Goal: Task Accomplishment & Management: Complete application form

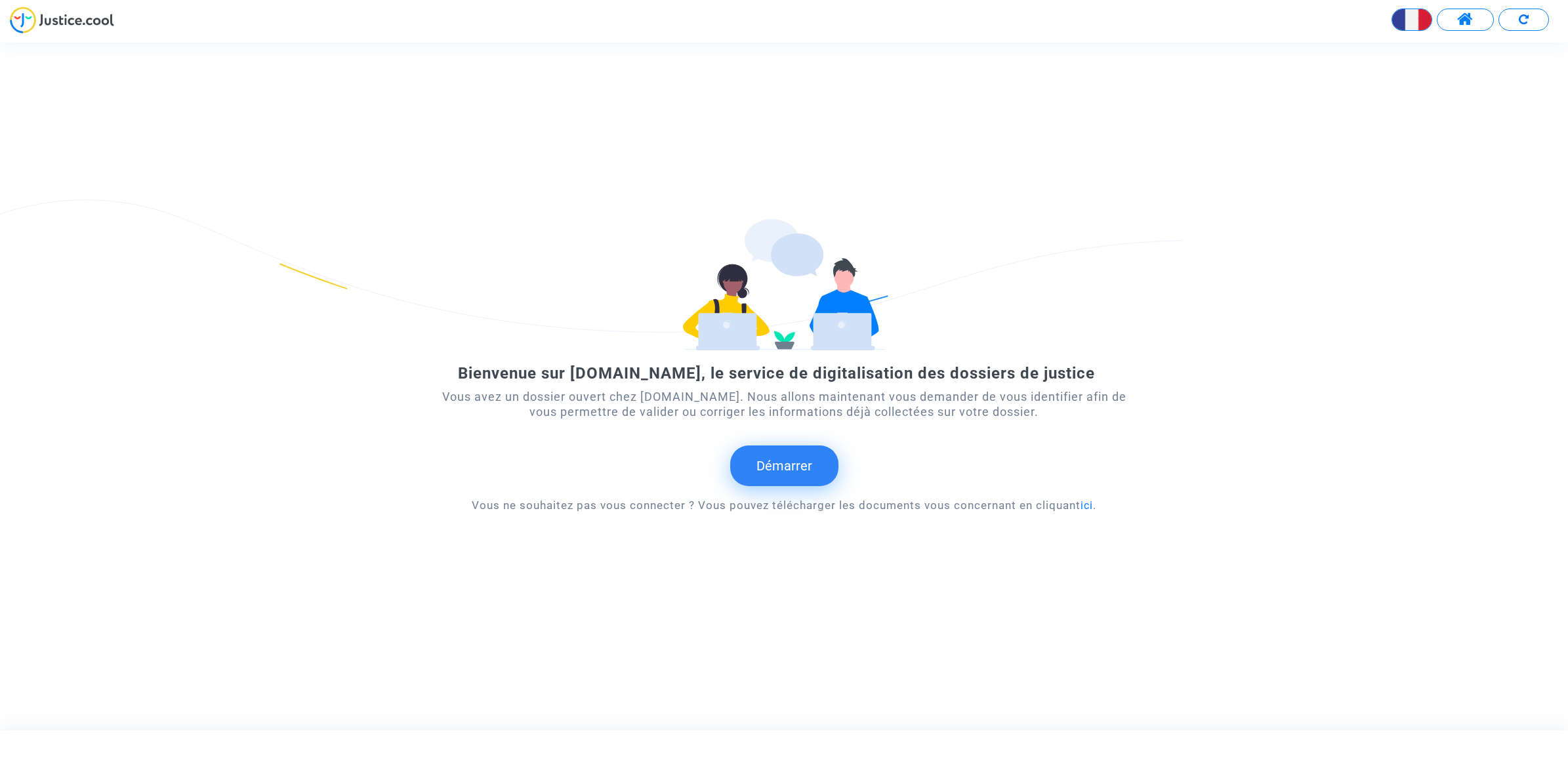
click at [778, 461] on button "Démarrer" at bounding box center [784, 465] width 108 height 41
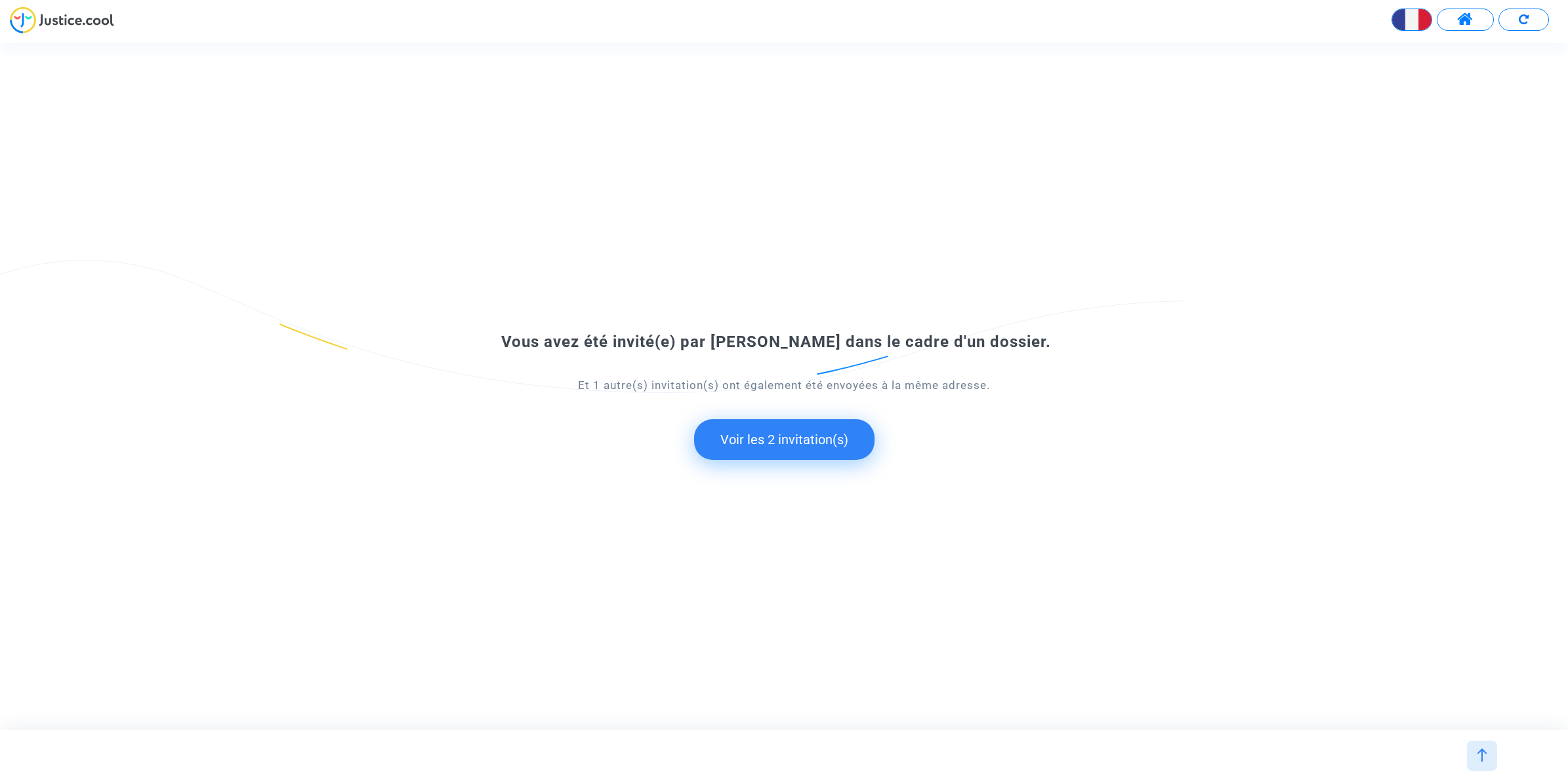
click at [779, 445] on button "Voir les 2 invitation(s)" at bounding box center [784, 439] width 181 height 41
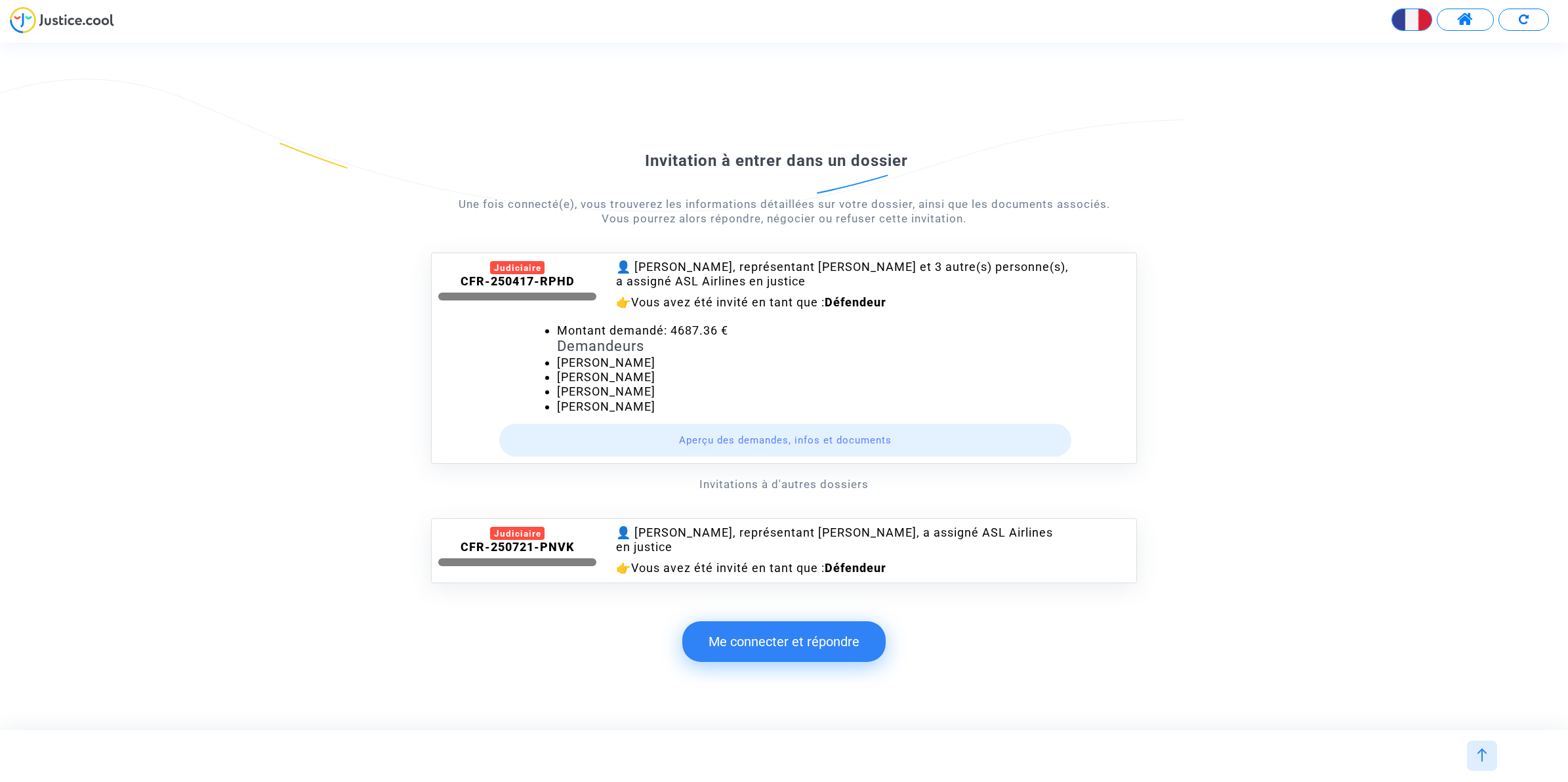
click at [1467, 21] on span at bounding box center [1466, 19] width 17 height 17
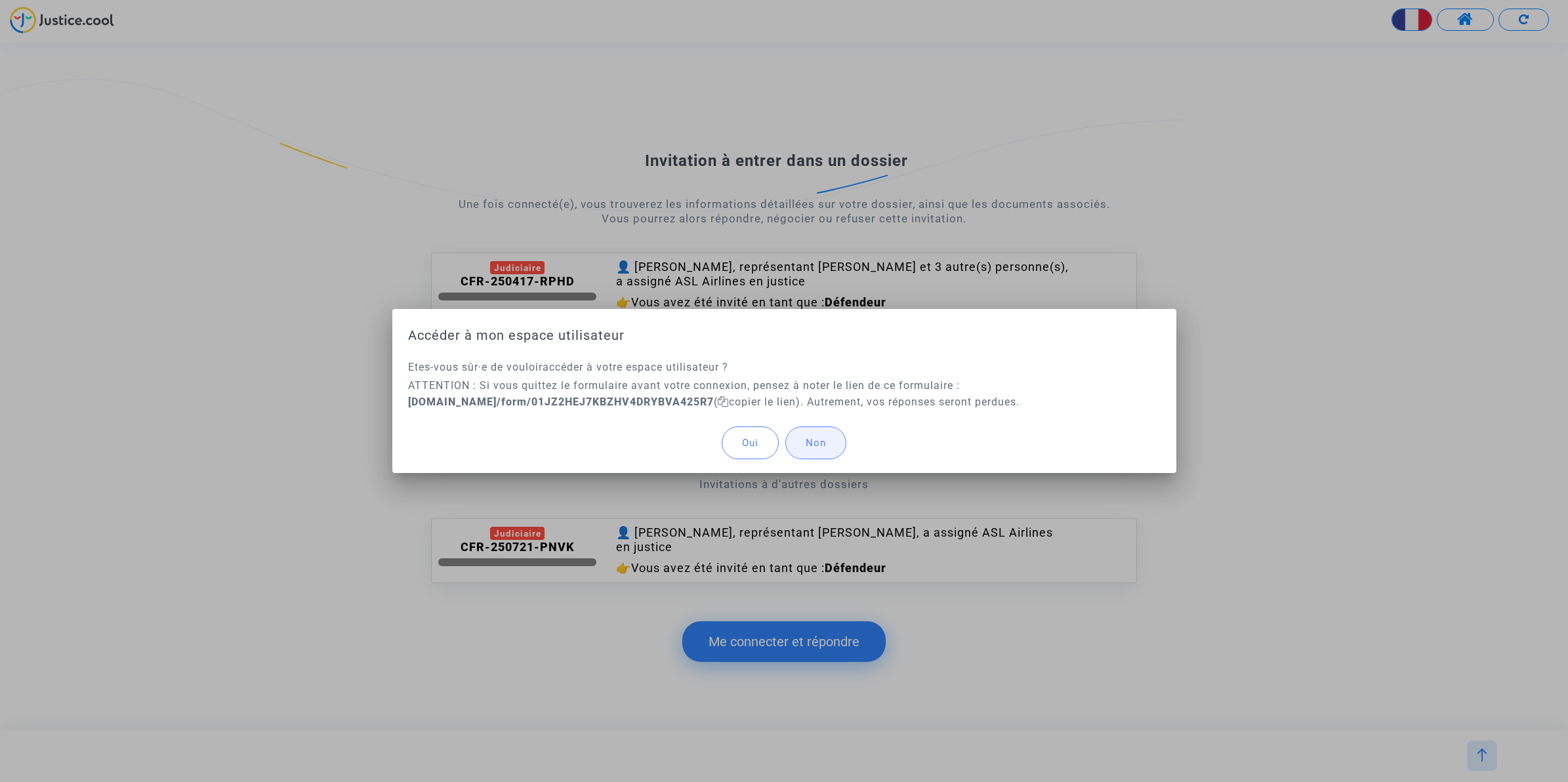
click at [826, 444] on span "Non" at bounding box center [816, 442] width 21 height 12
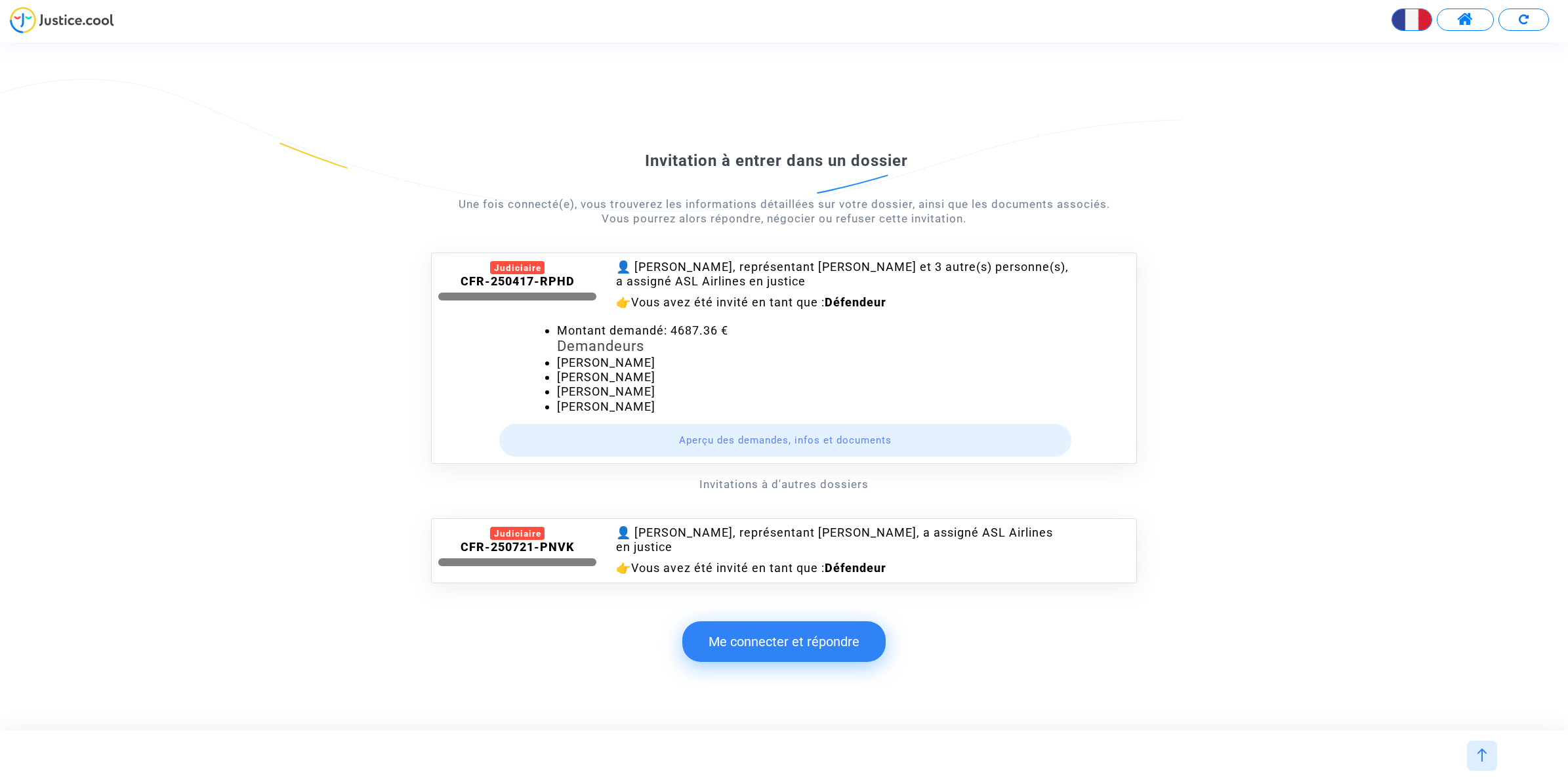
click at [733, 442] on button "Aperçu des demandes, infos et documents" at bounding box center [786, 440] width 573 height 33
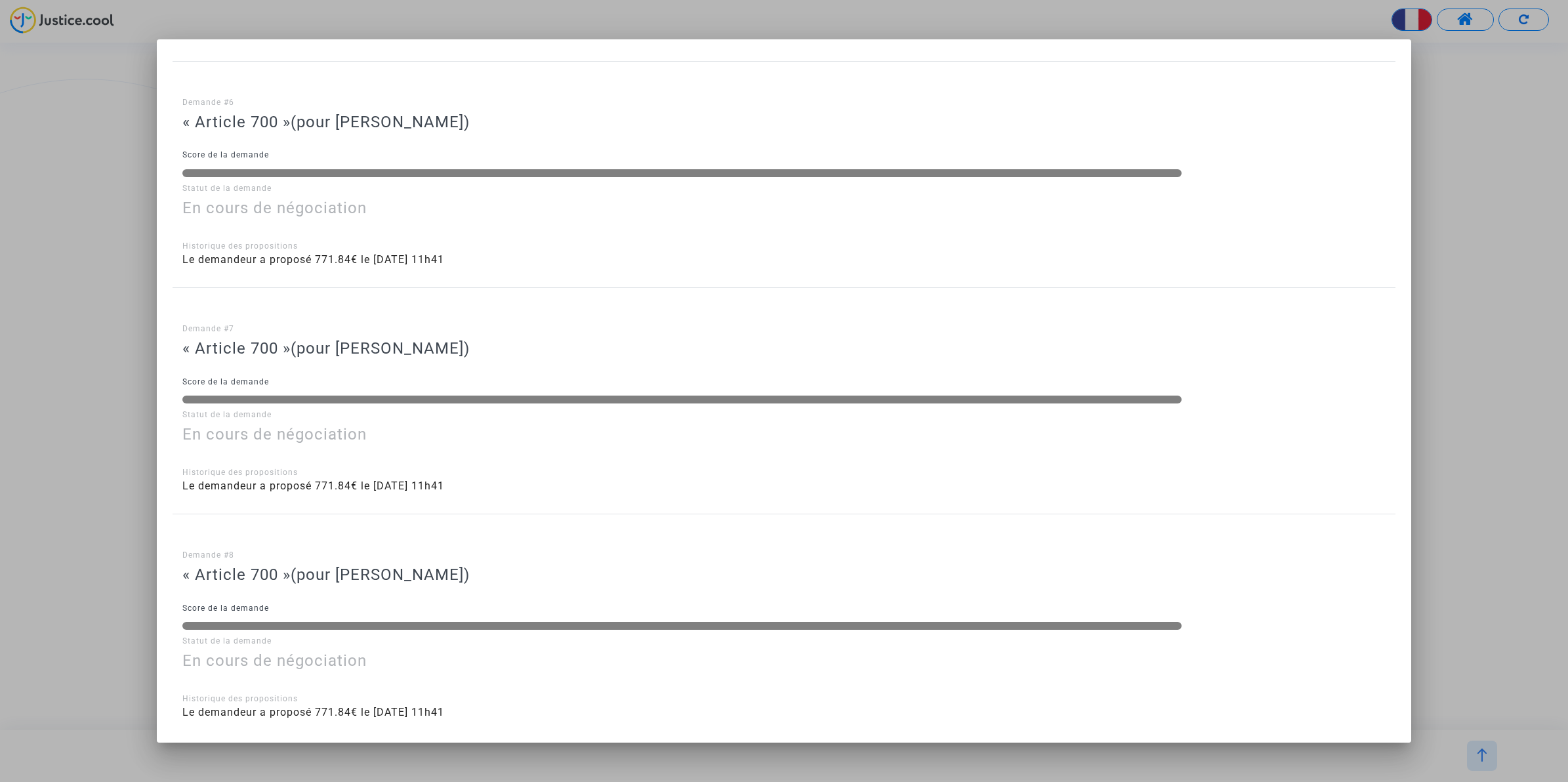
scroll to position [1990, 0]
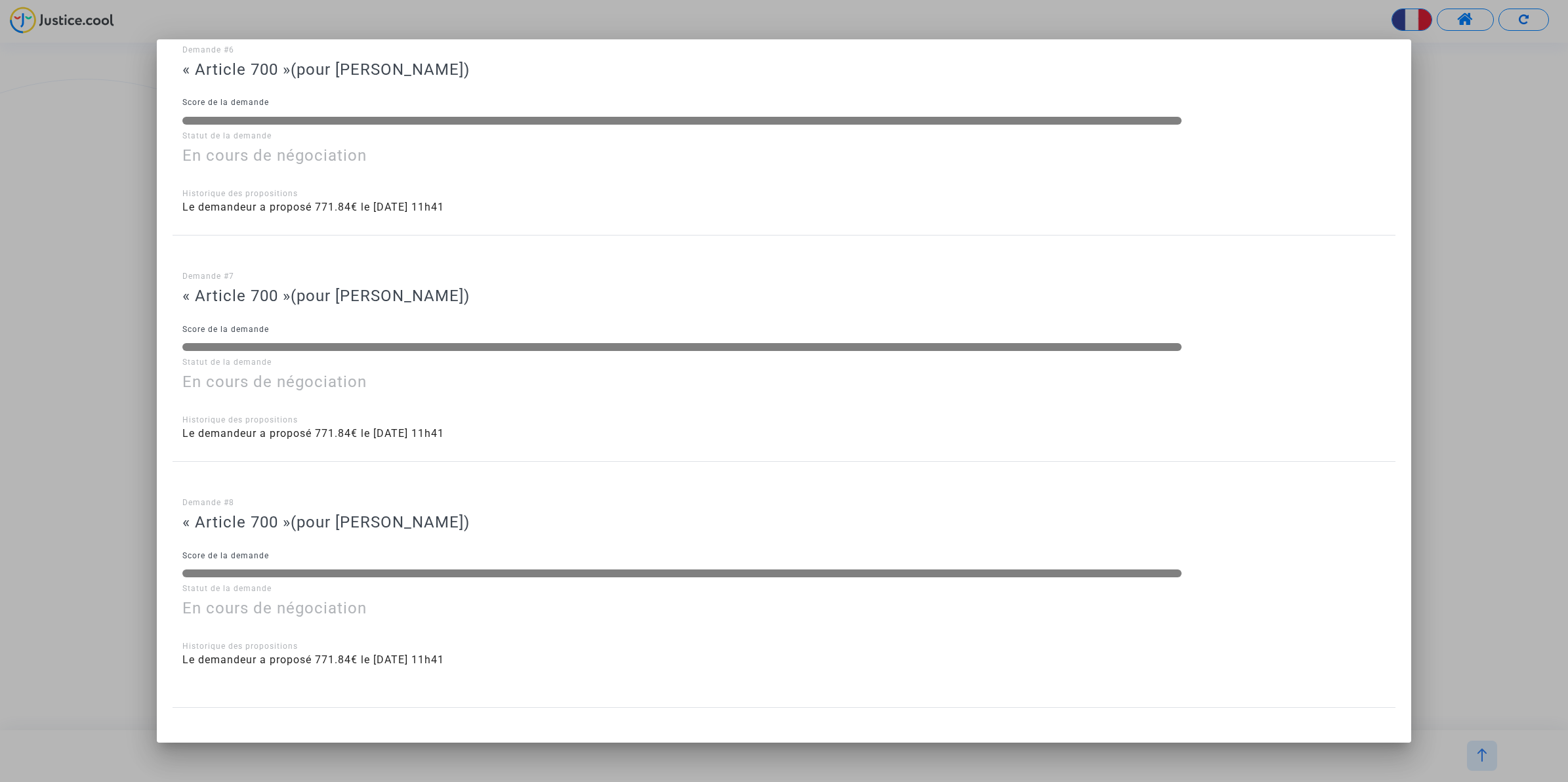
click at [1461, 21] on div at bounding box center [784, 391] width 1568 height 782
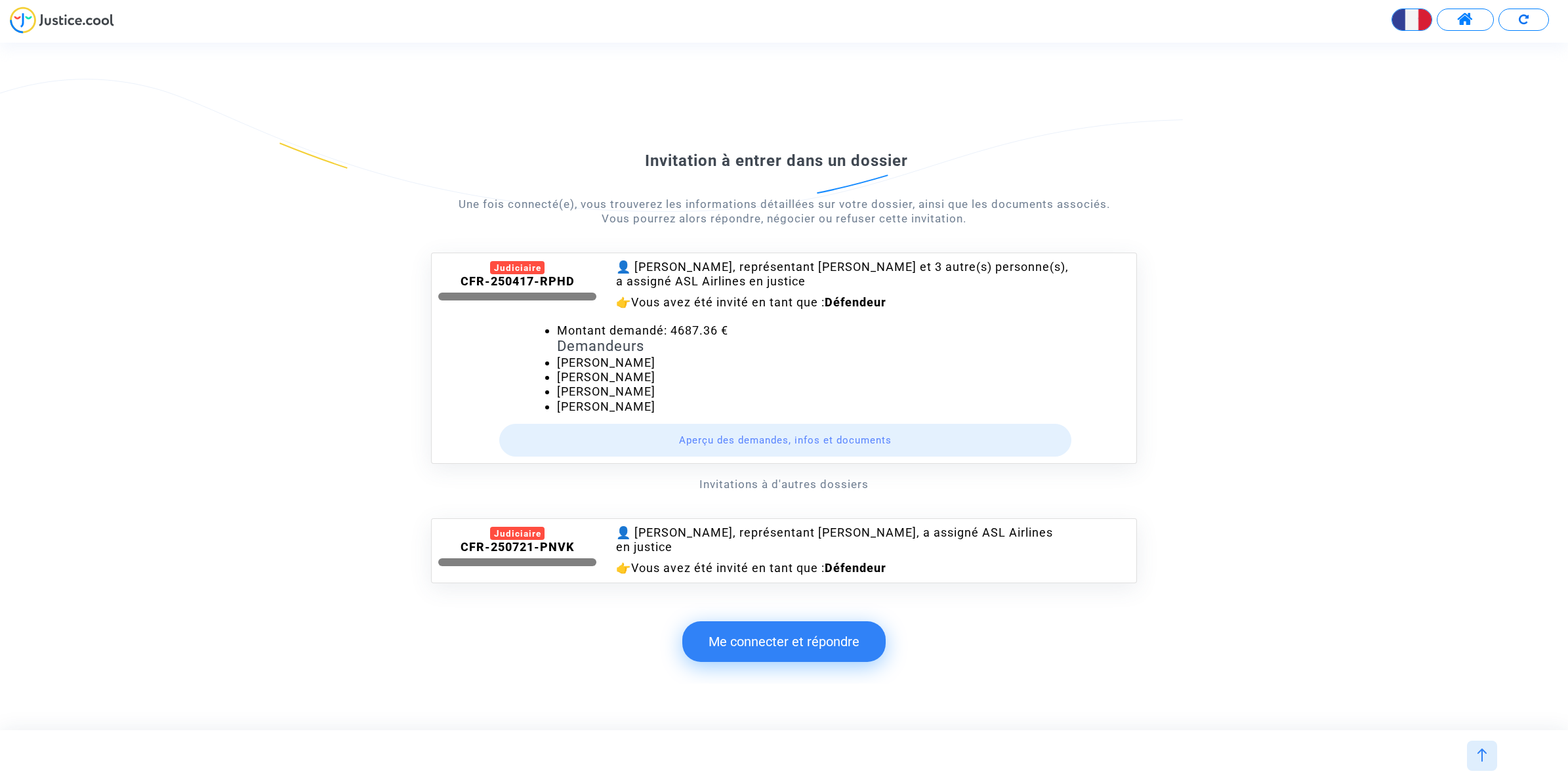
click at [766, 638] on button "Me connecter et répondre" at bounding box center [784, 641] width 203 height 41
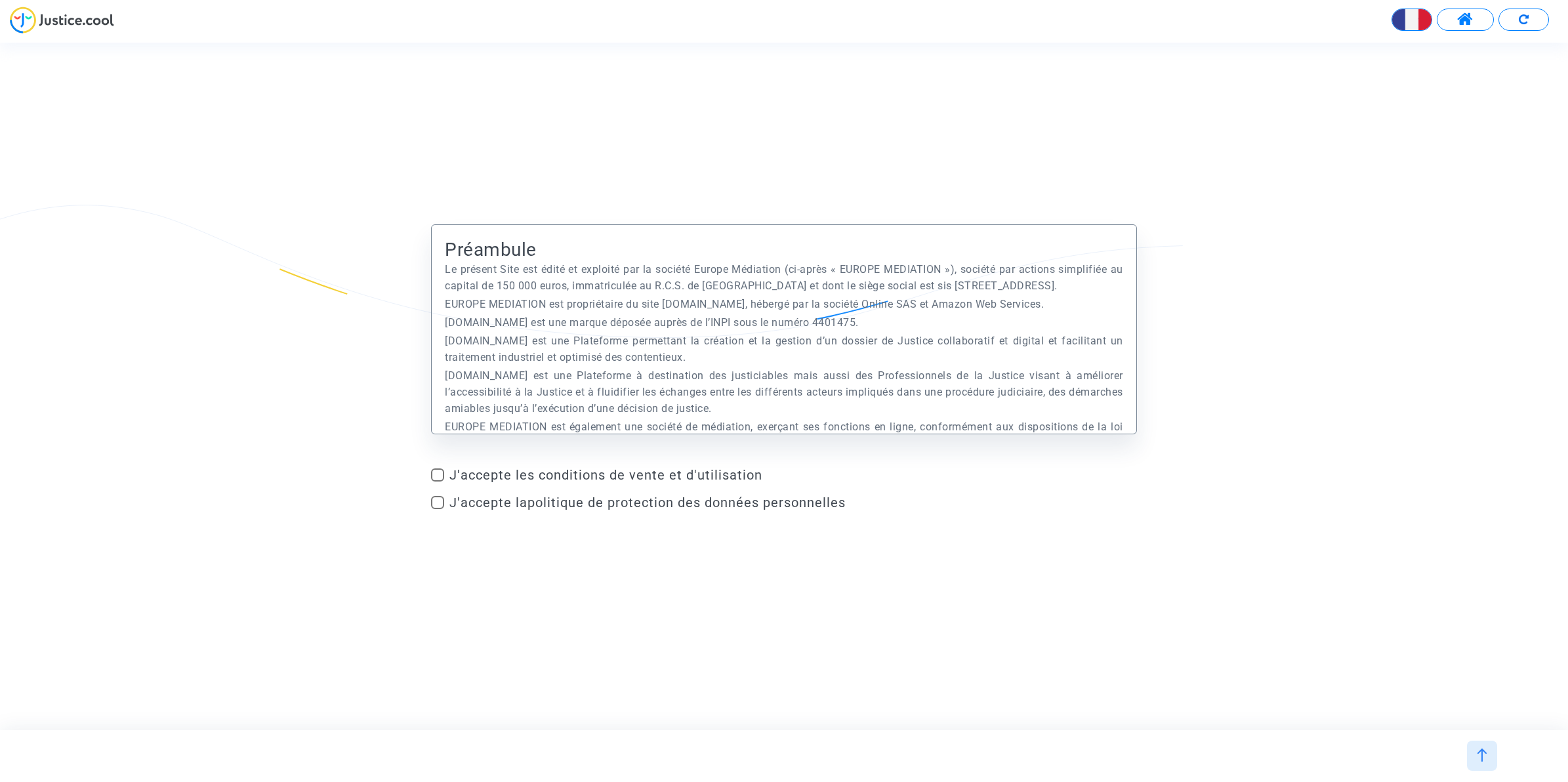
click at [81, 21] on img at bounding box center [61, 20] width 104 height 27
click at [438, 476] on span at bounding box center [438, 475] width 13 height 13
click at [438, 482] on input "J'accepte les conditions de vente et d'utilisation" at bounding box center [437, 482] width 1 height 1
checkbox input "true"
click at [438, 500] on span at bounding box center [438, 502] width 13 height 13
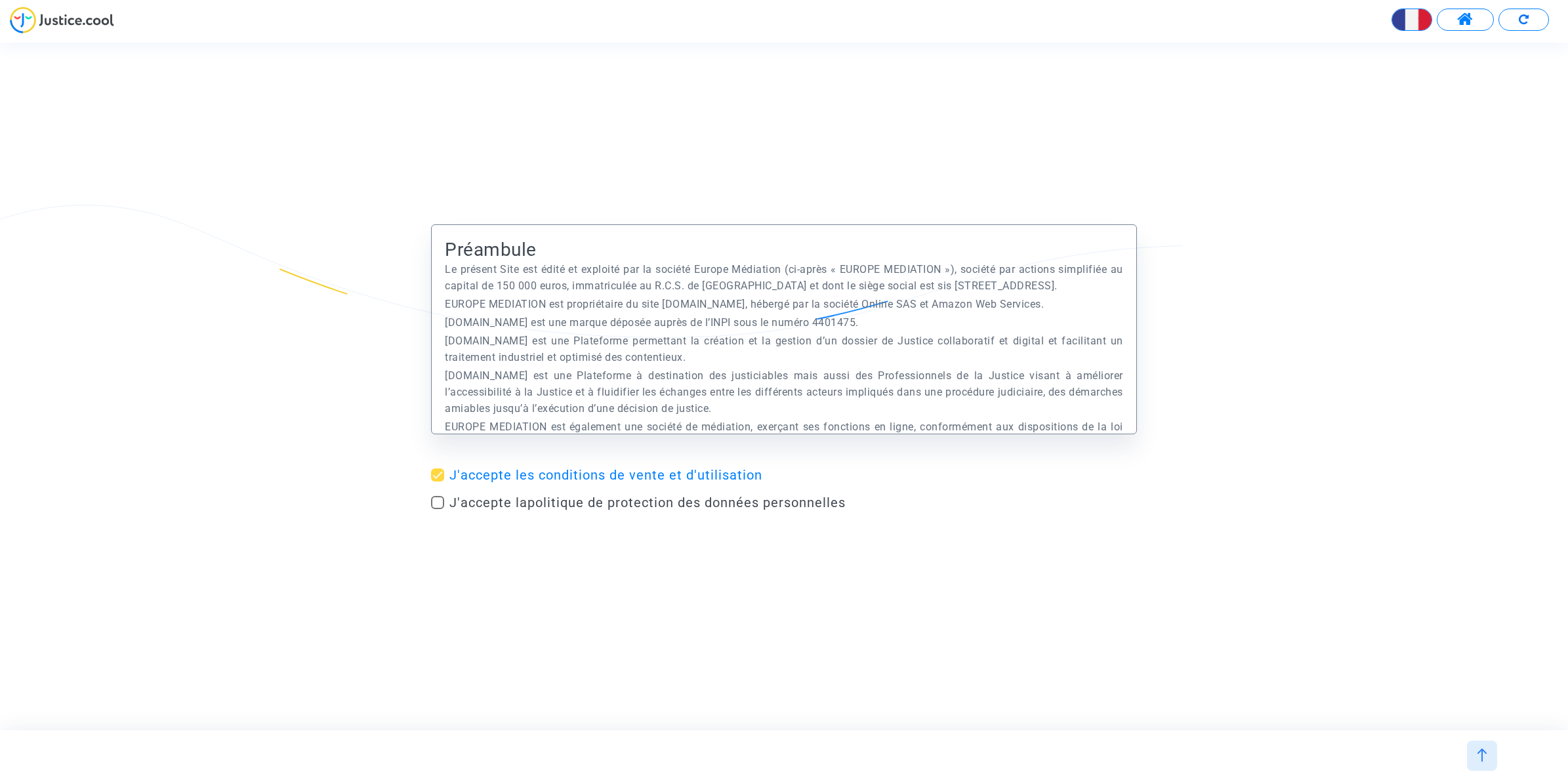
click at [438, 509] on input "J'accepte la politique de protection des données personnelles" at bounding box center [437, 509] width 1 height 1
checkbox input "true"
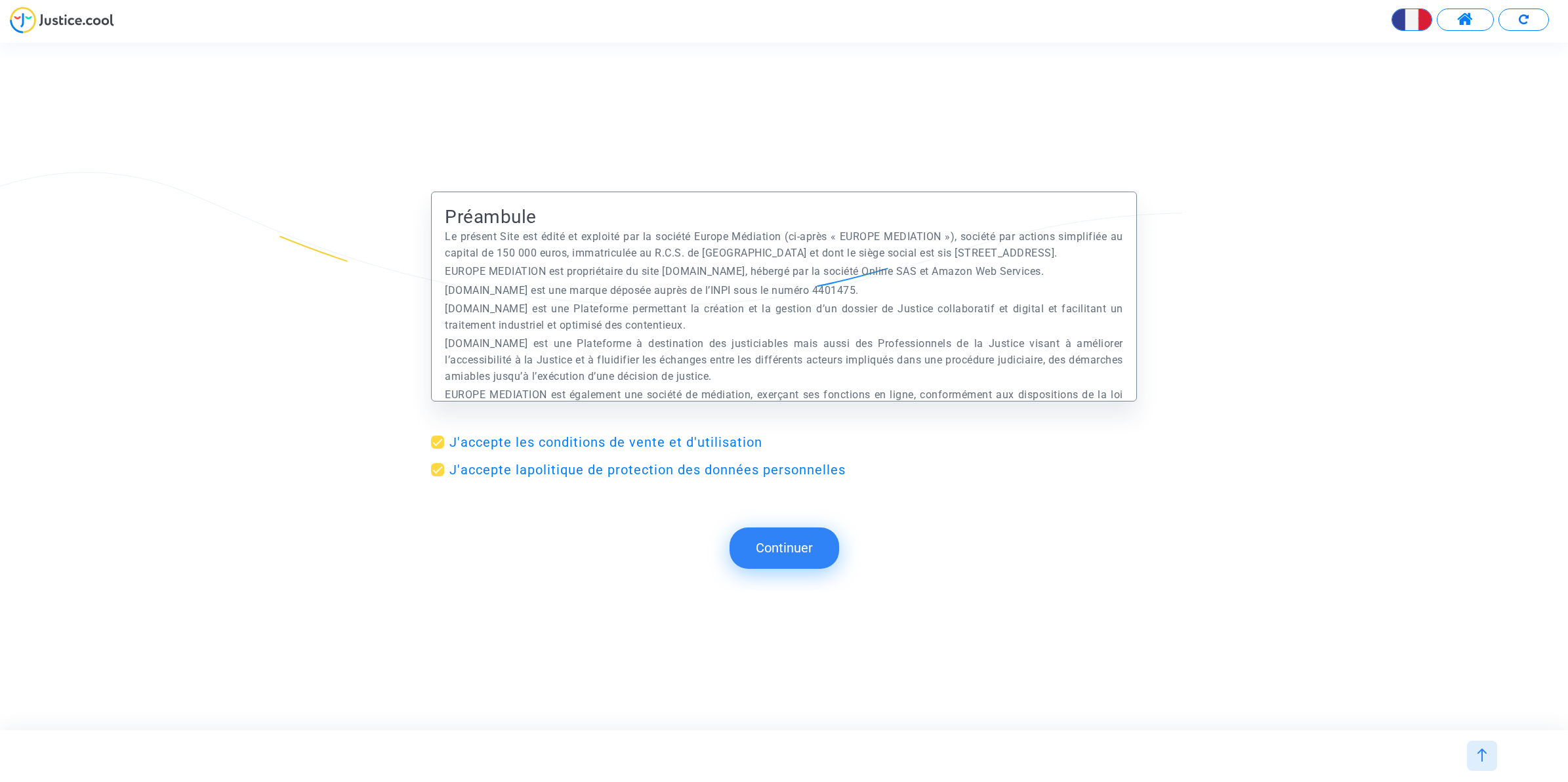
click at [795, 546] on button "Continuer" at bounding box center [784, 547] width 110 height 41
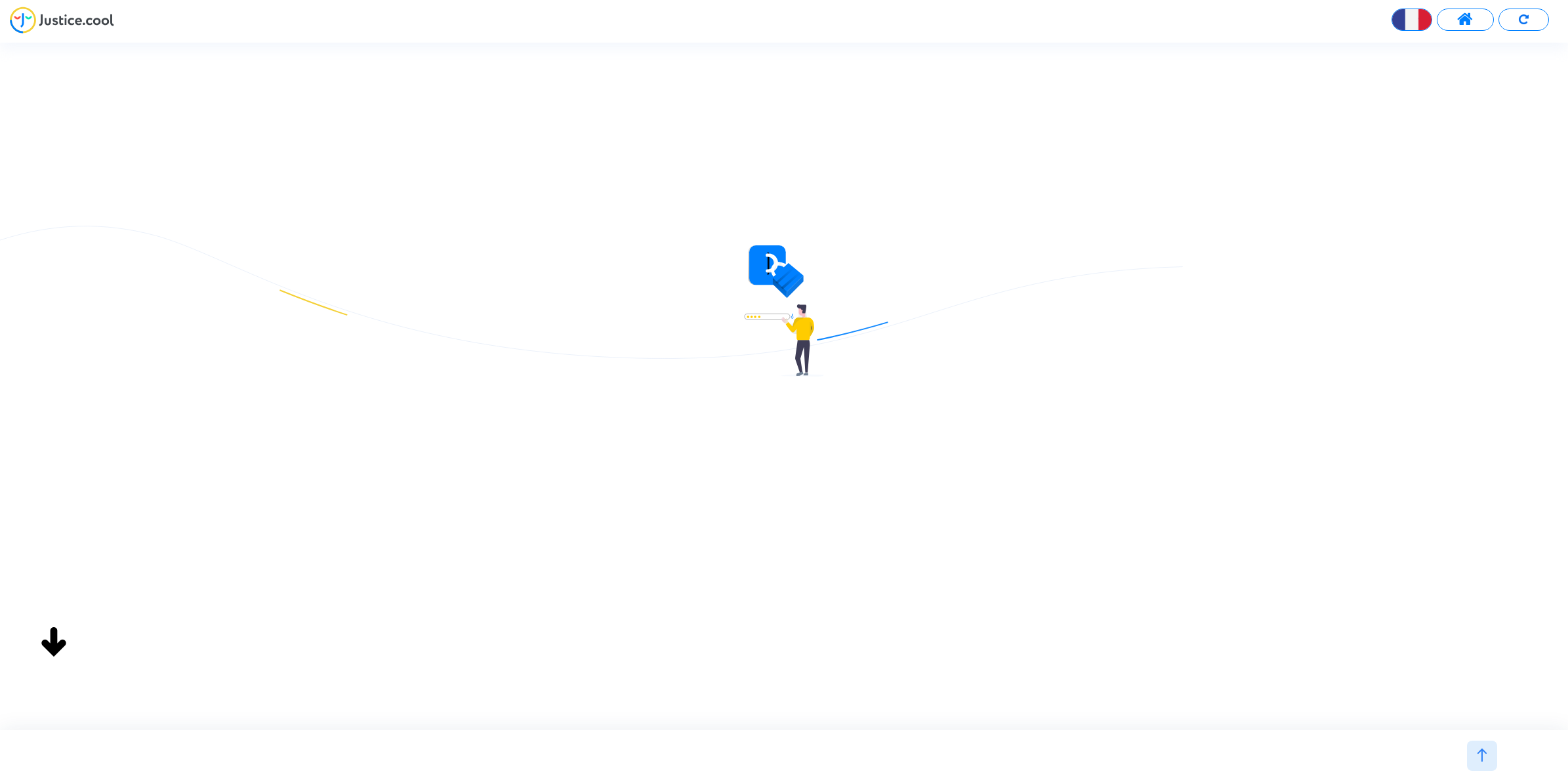
type input "nmisailovic@aslairlines.com"
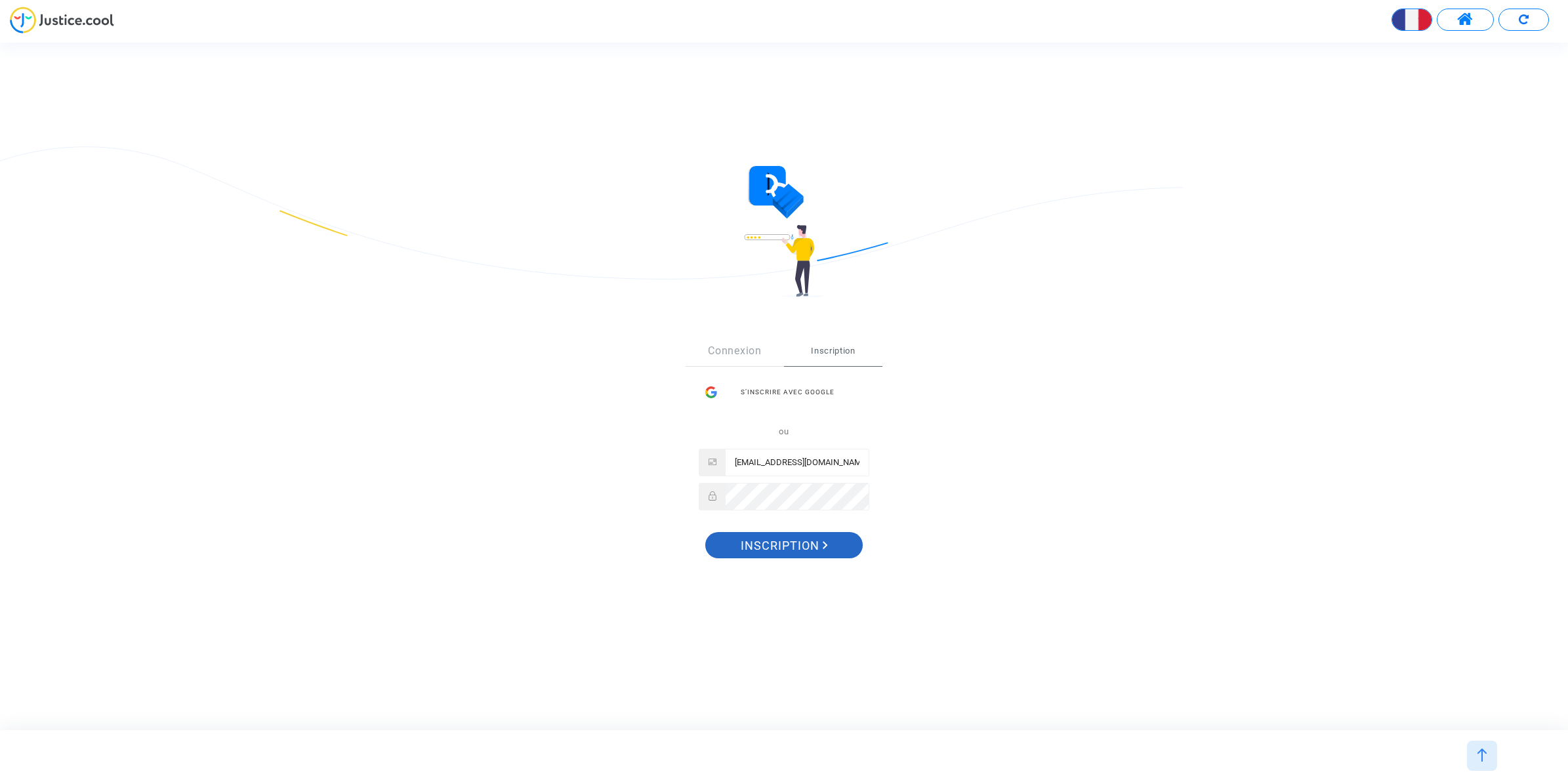
click at [777, 536] on span "Inscription" at bounding box center [784, 546] width 88 height 28
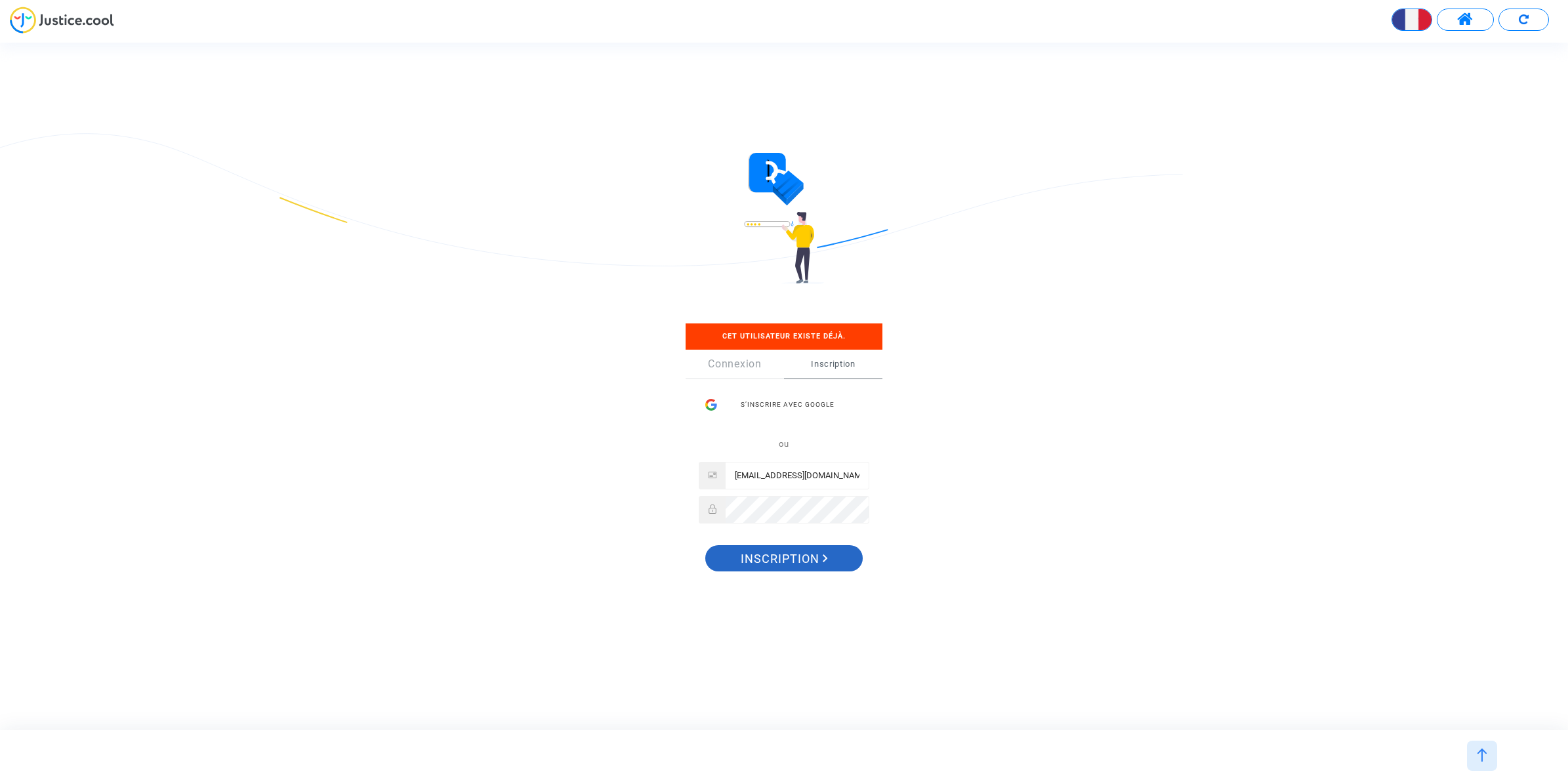
click at [797, 556] on span "Inscription" at bounding box center [784, 559] width 88 height 28
click at [729, 362] on link "Connexion" at bounding box center [735, 364] width 99 height 29
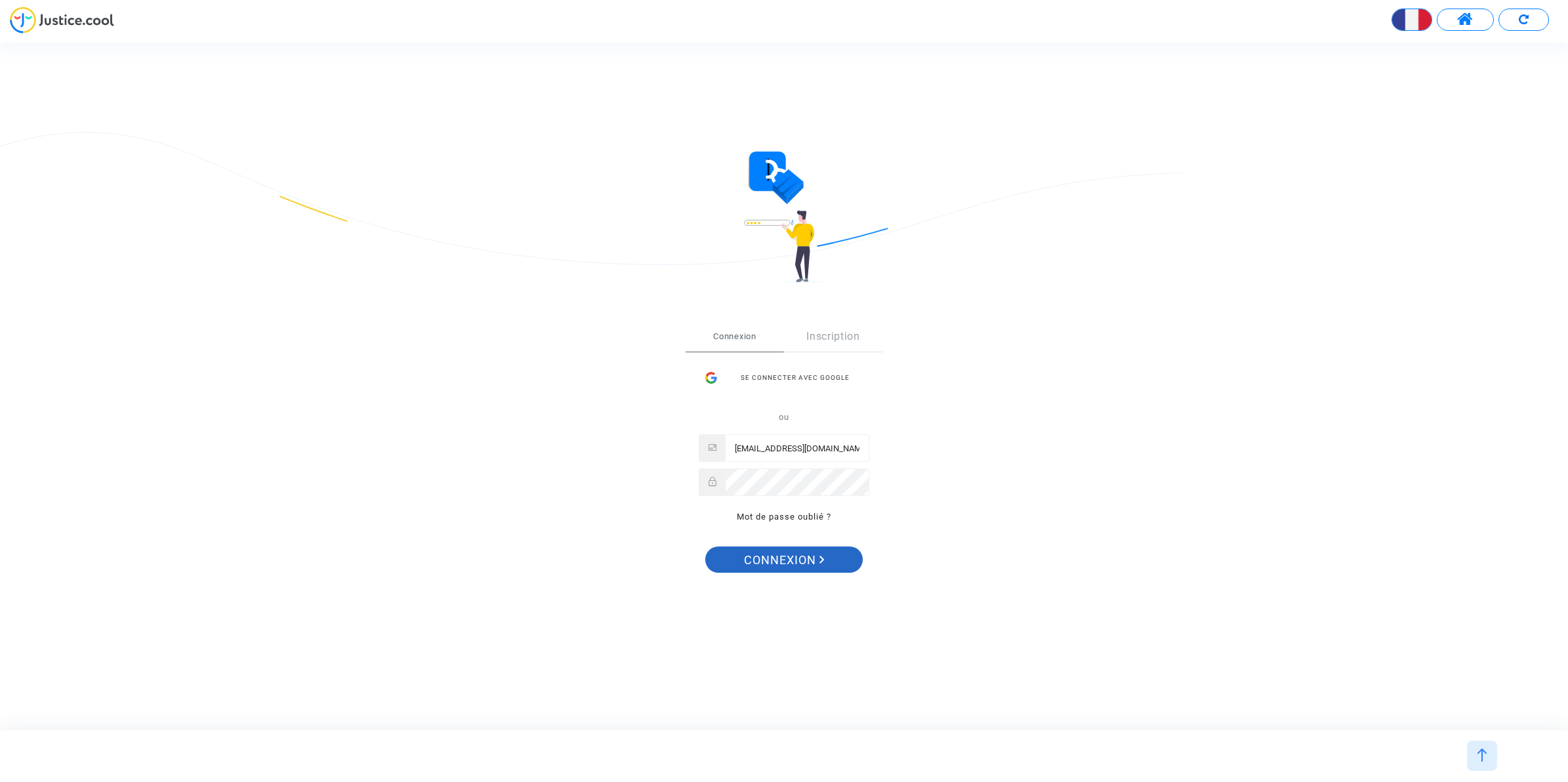
click at [771, 556] on span "Connexion" at bounding box center [784, 560] width 81 height 28
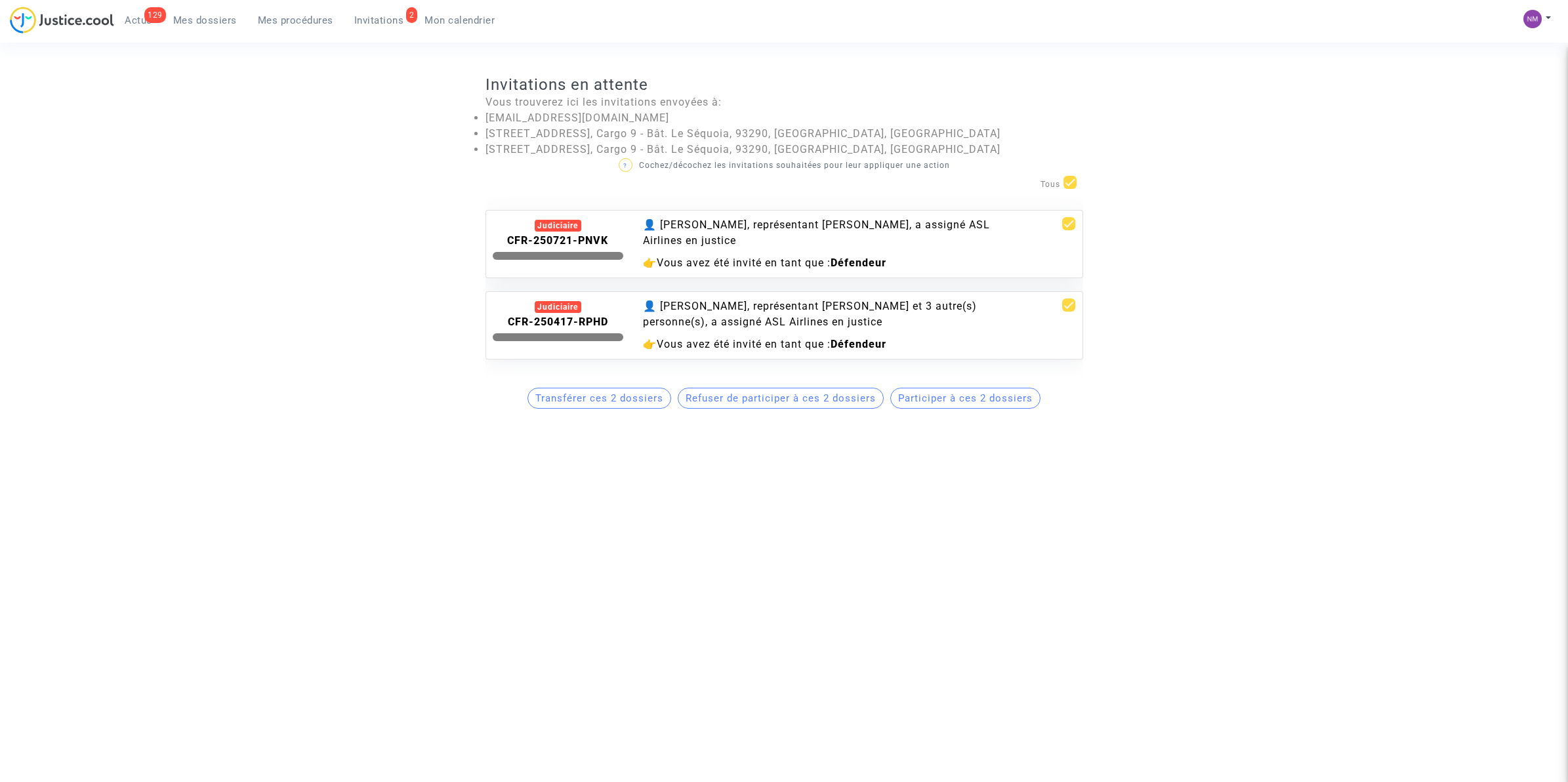
click at [682, 224] on div "👤 [PERSON_NAME], représentant [PERSON_NAME], a assigné ASL Airlines en justice" at bounding box center [834, 233] width 383 height 32
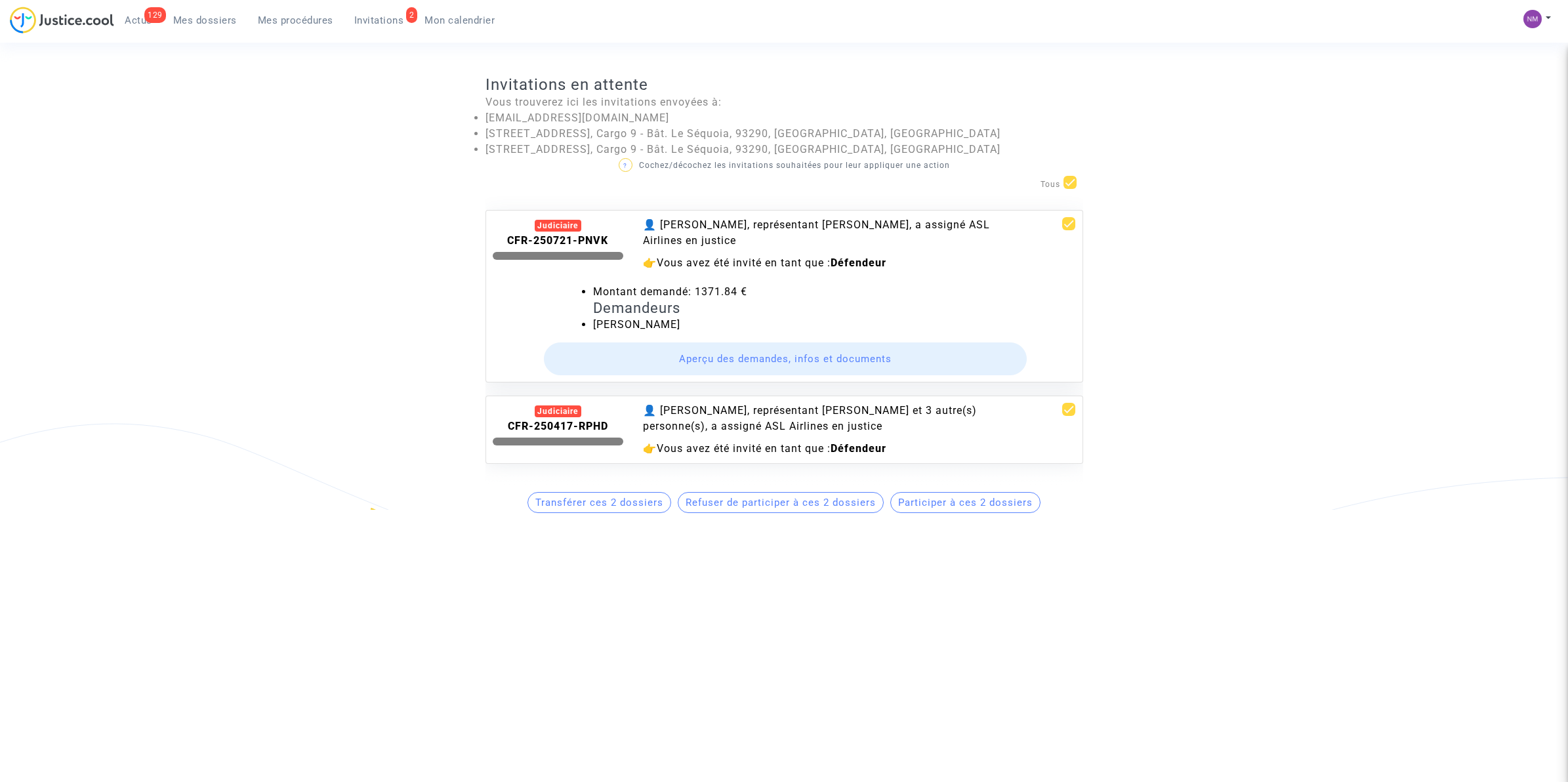
click at [209, 26] on link "Mes dossiers" at bounding box center [205, 20] width 85 height 20
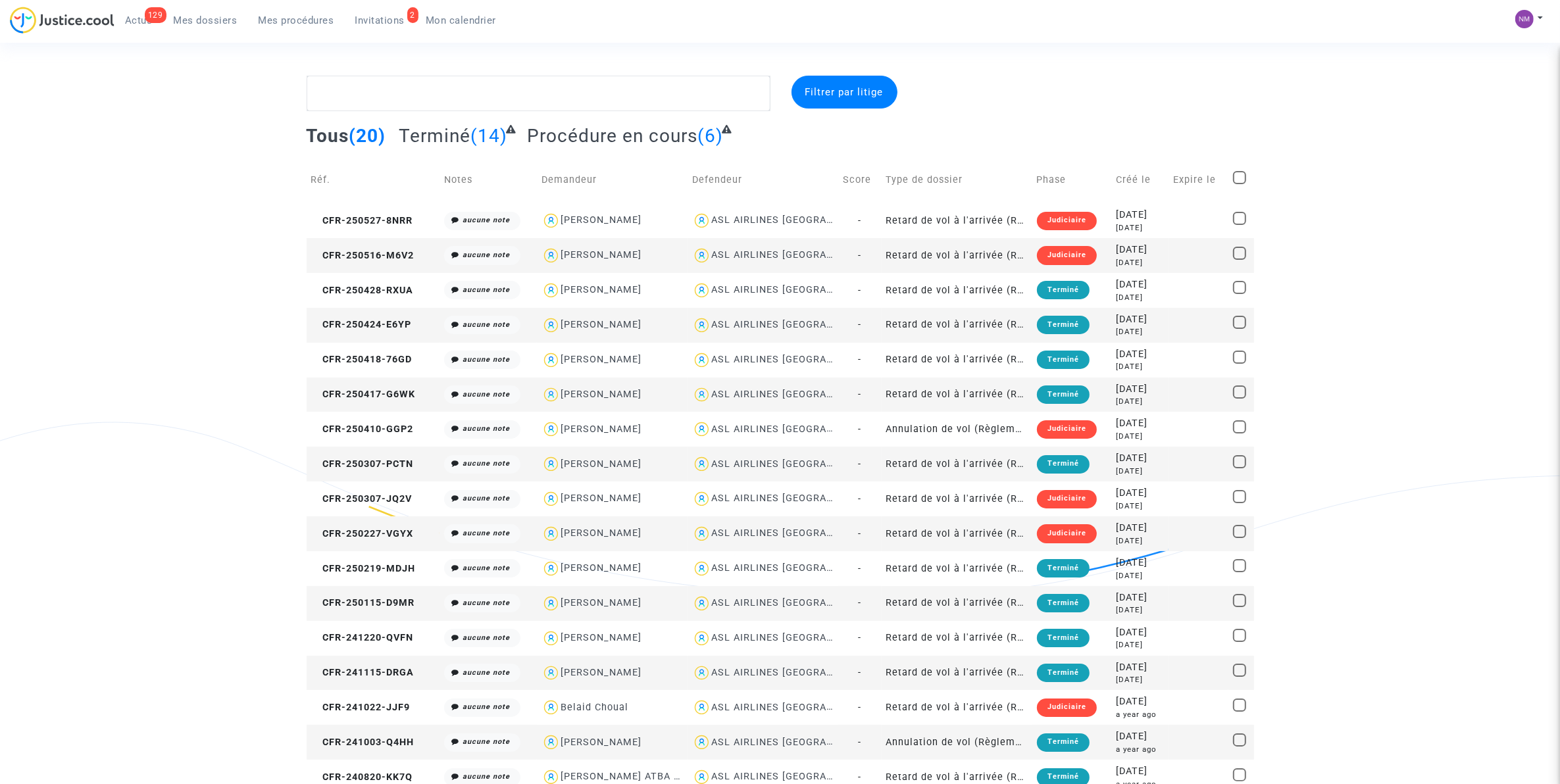
click at [391, 17] on span "Invitations" at bounding box center [380, 20] width 50 height 12
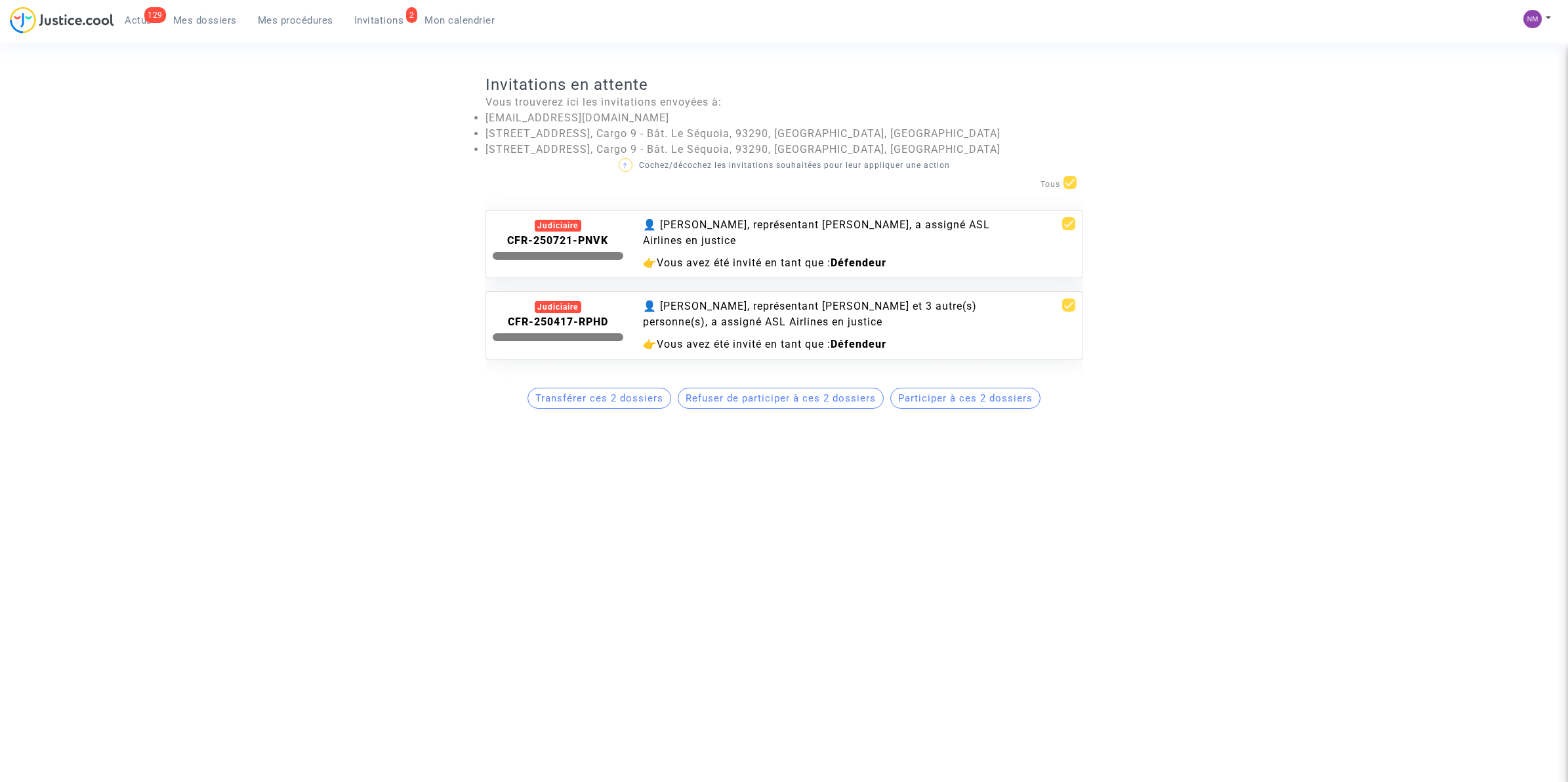
click at [356, 17] on span "Invitations" at bounding box center [379, 20] width 50 height 12
click at [194, 18] on span "Mes dossiers" at bounding box center [205, 20] width 63 height 12
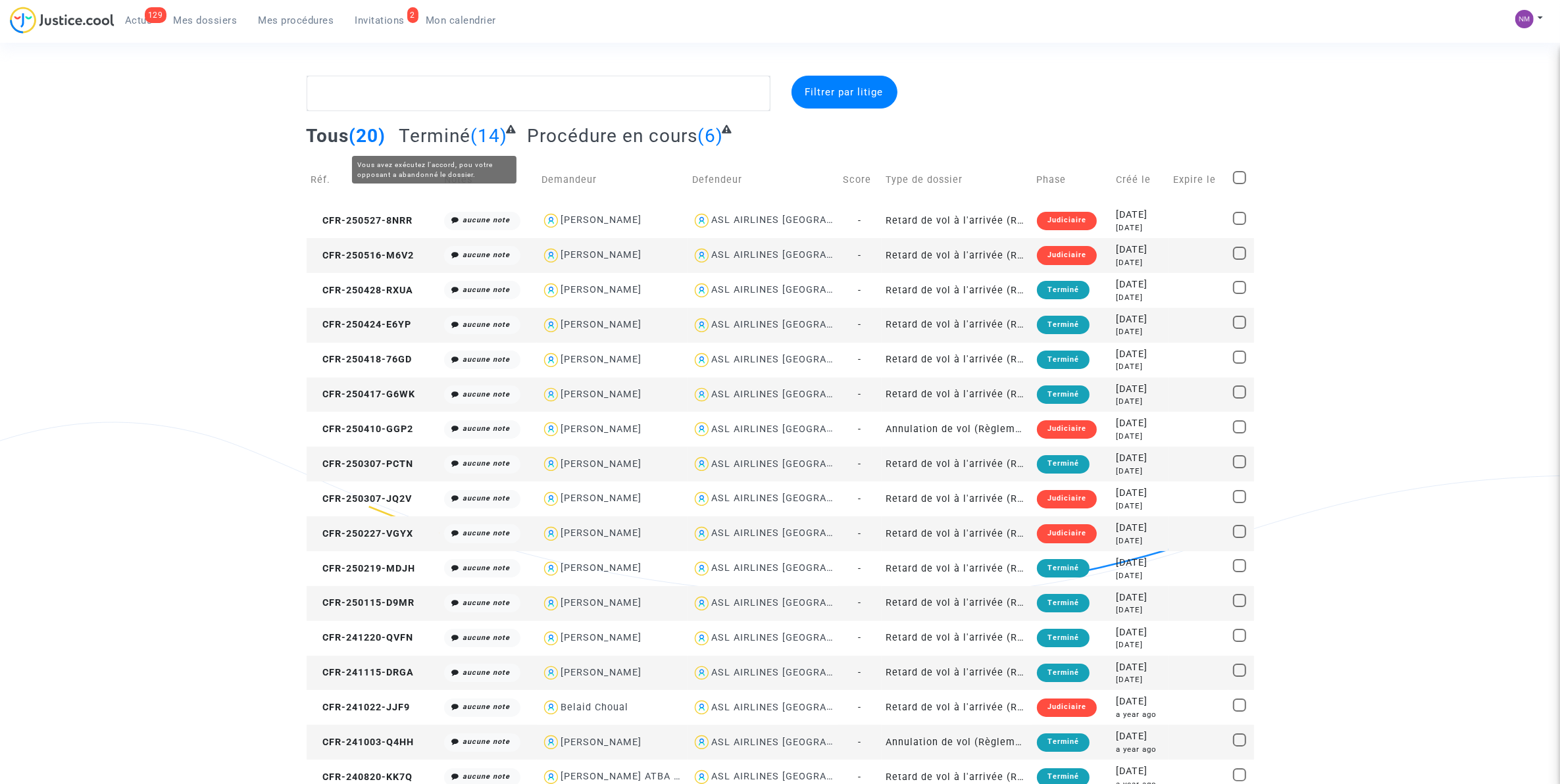
click at [443, 135] on span "Terminé" at bounding box center [435, 135] width 72 height 21
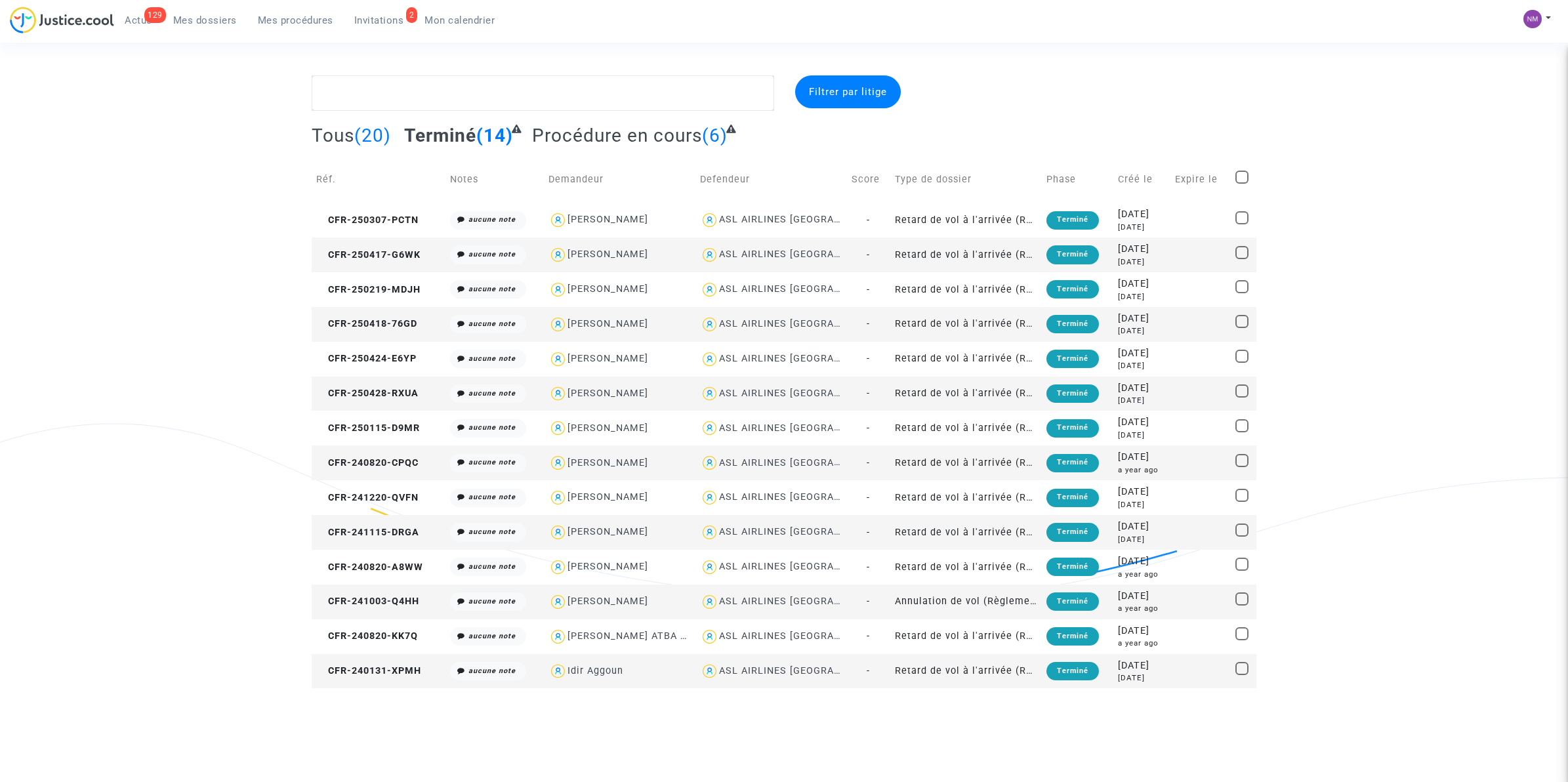
click at [618, 148] on div "Tous (20) Terminé (14) Procédure en cours (6)" at bounding box center [784, 140] width 945 height 32
click at [617, 138] on span "Procédure en cours" at bounding box center [617, 135] width 170 height 21
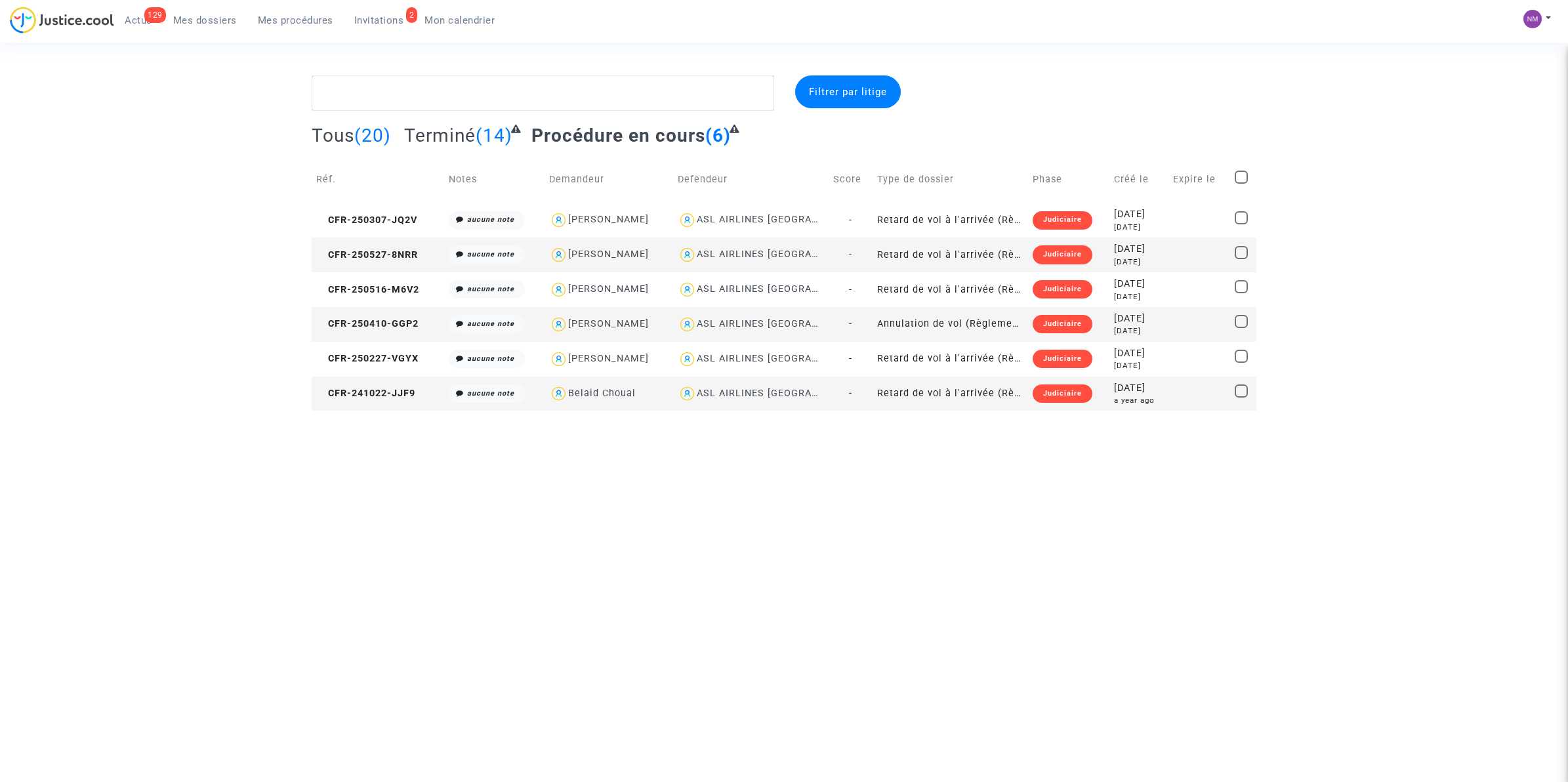
click at [346, 130] on span "Tous" at bounding box center [333, 135] width 43 height 21
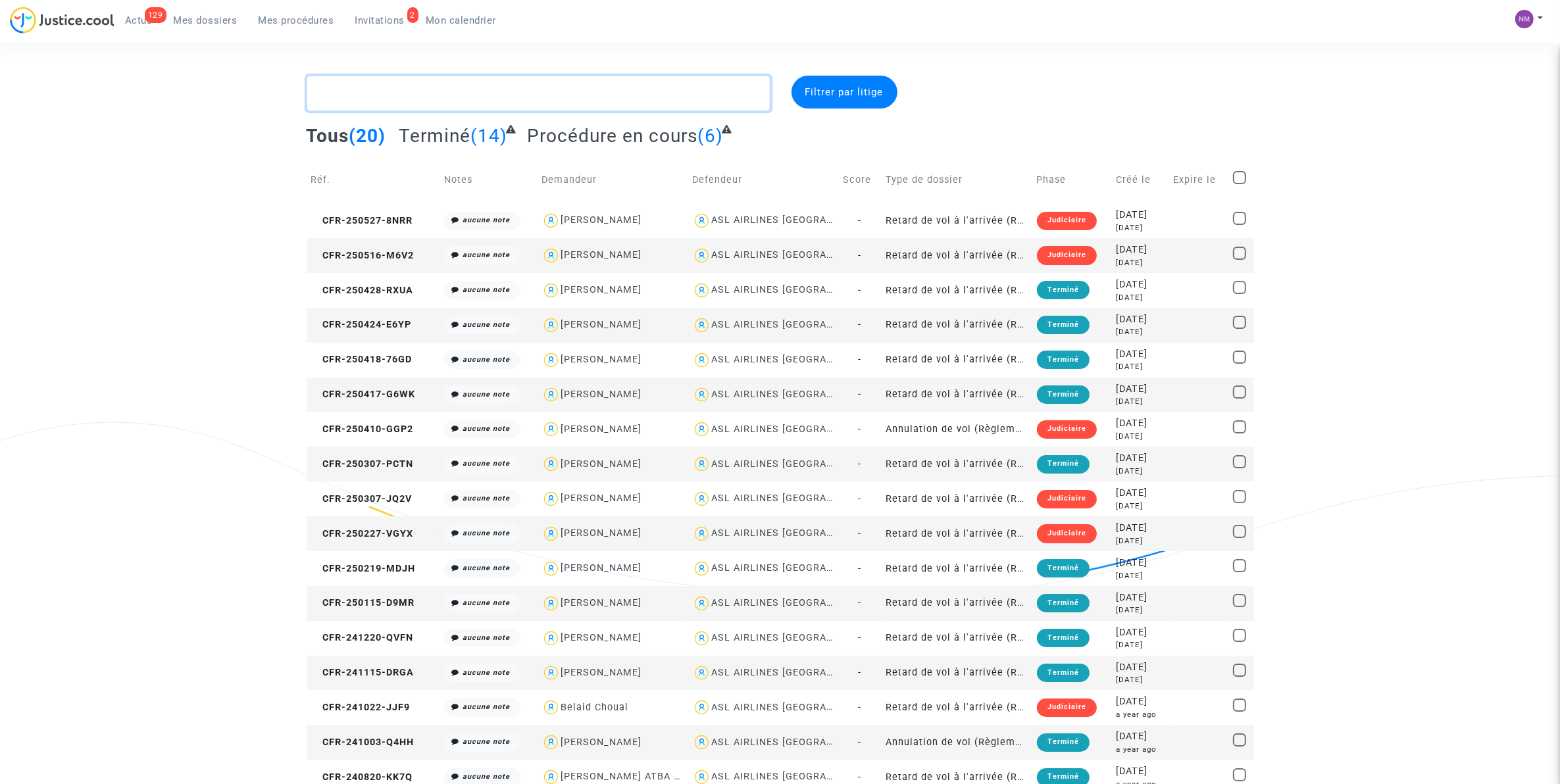
click at [393, 93] on textarea at bounding box center [538, 93] width 464 height 35
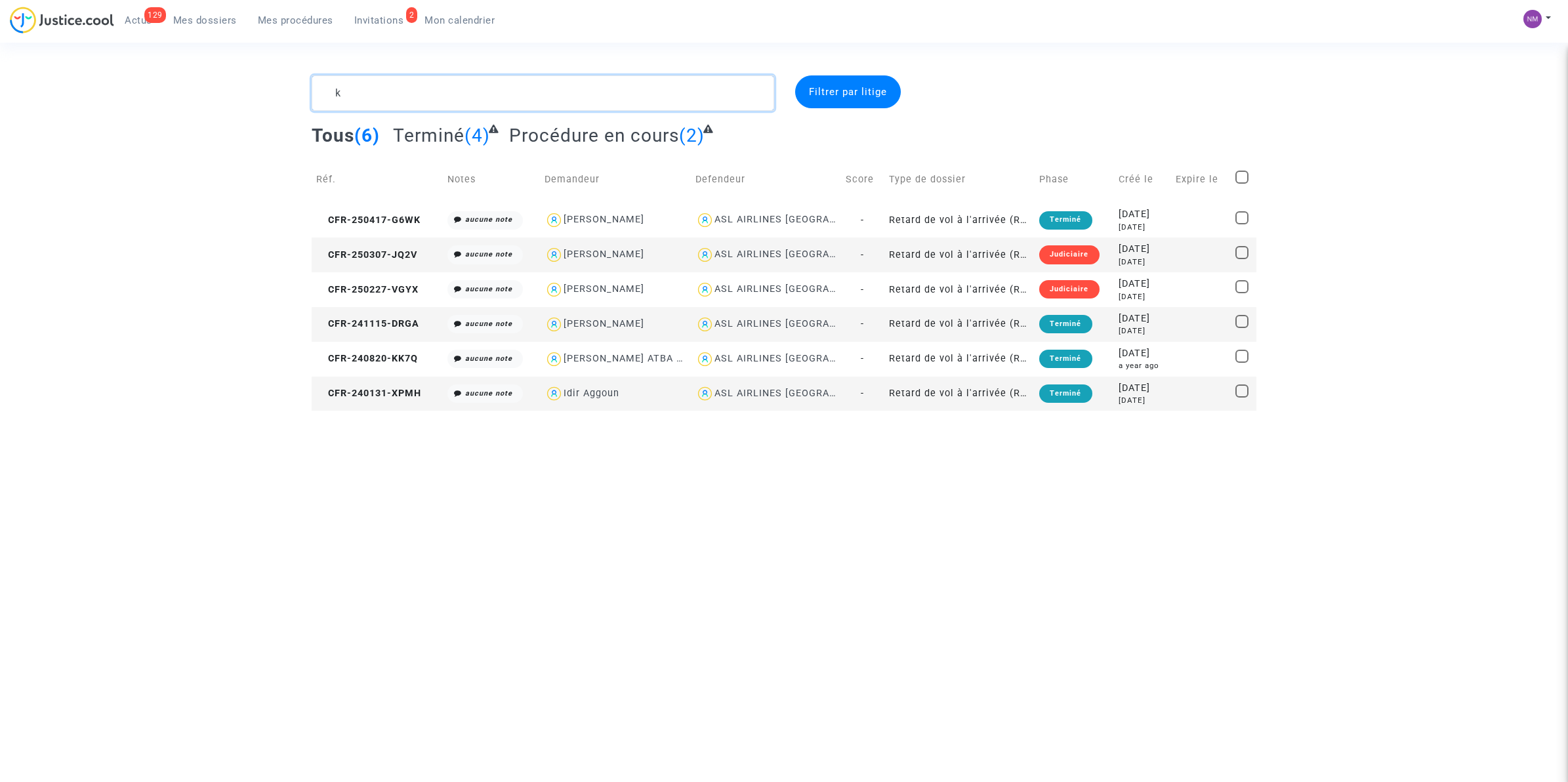
type textarea "k"
click at [379, 15] on span "Invitations" at bounding box center [379, 20] width 50 height 12
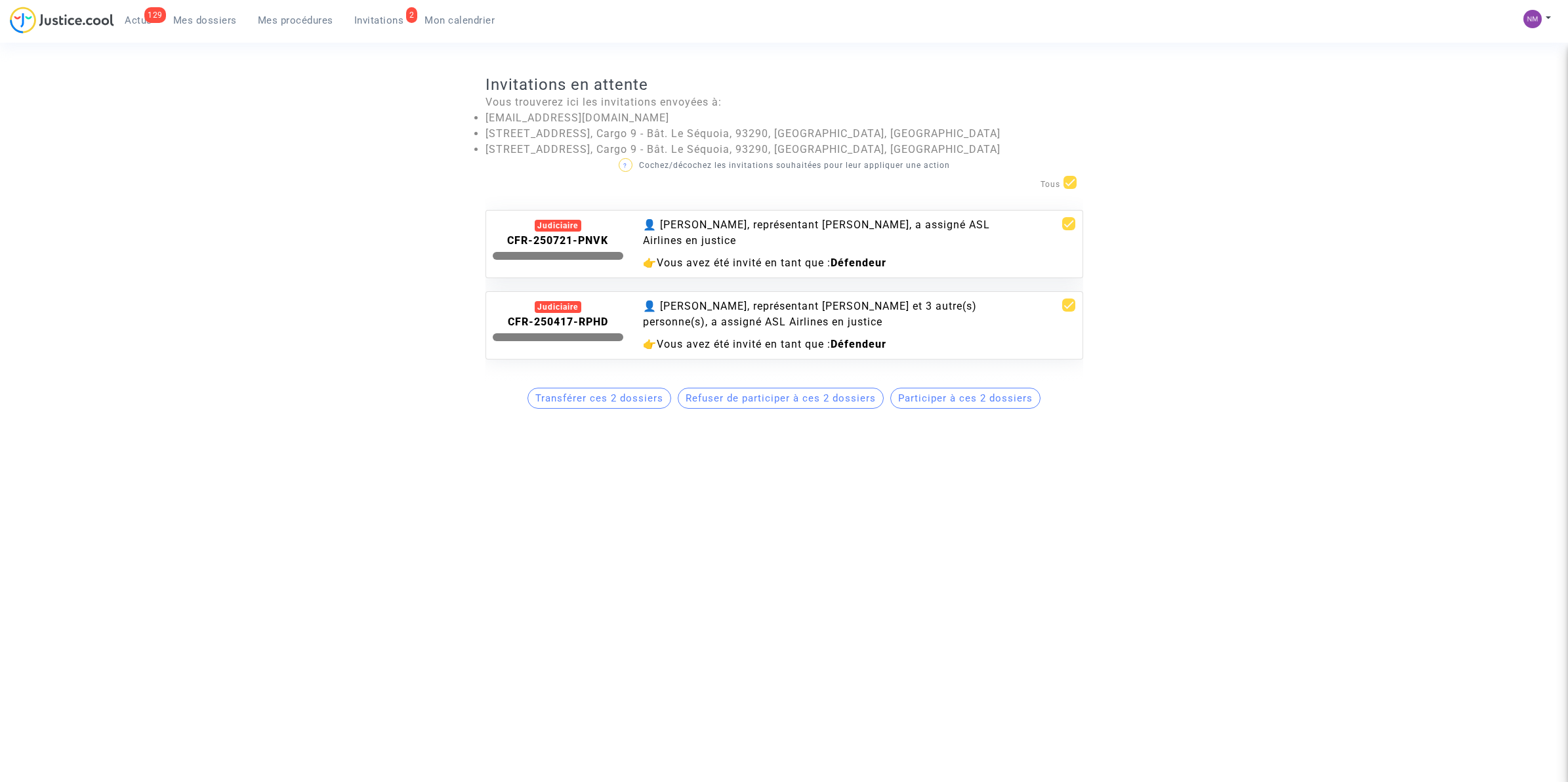
click at [783, 234] on div "👤 [PERSON_NAME], représentant [PERSON_NAME], a assigné ASL Airlines en justice" at bounding box center [834, 233] width 383 height 32
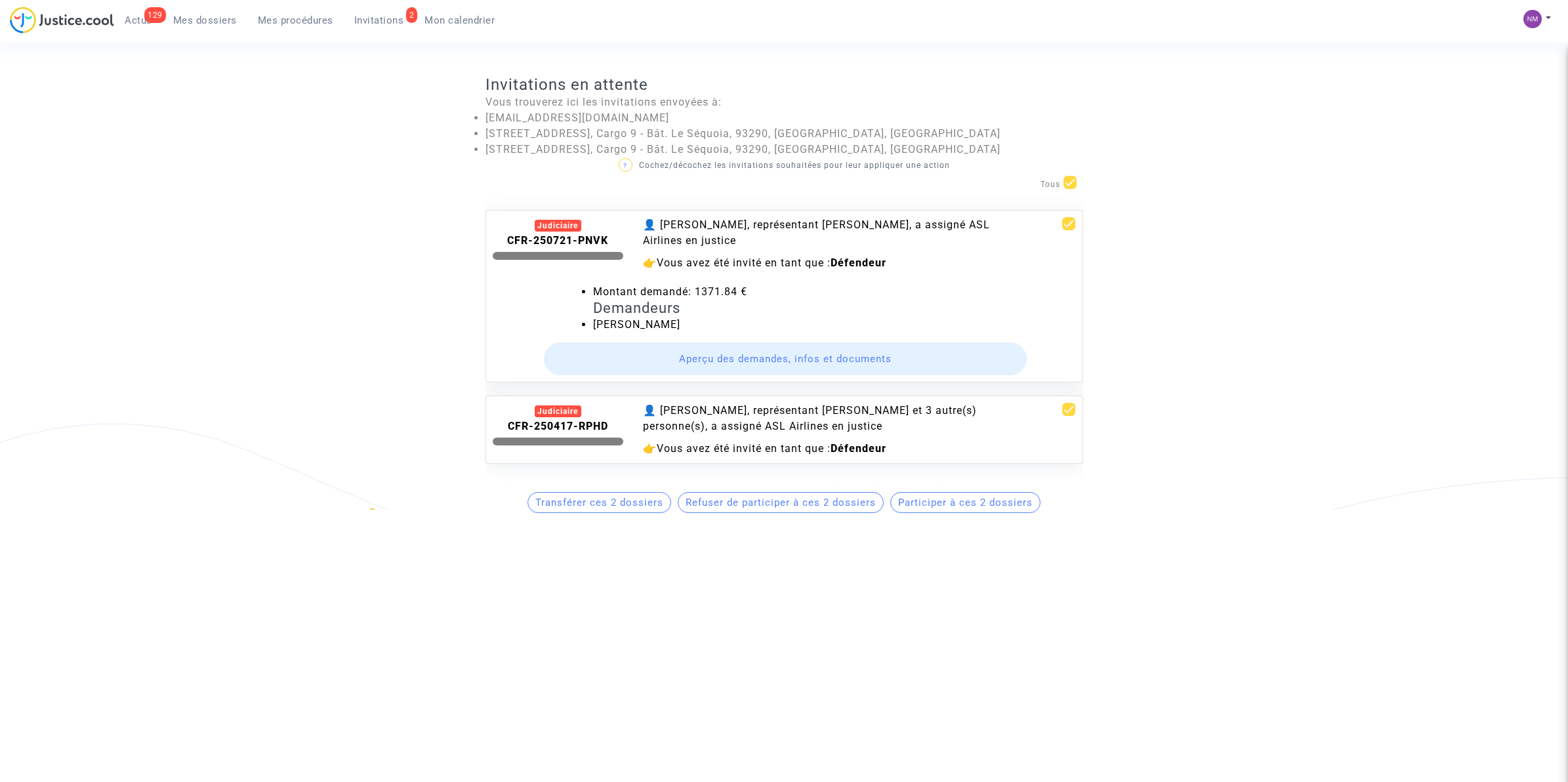
click at [387, 20] on span "Invitations" at bounding box center [379, 20] width 50 height 12
click at [140, 19] on span "Actus" at bounding box center [139, 20] width 28 height 12
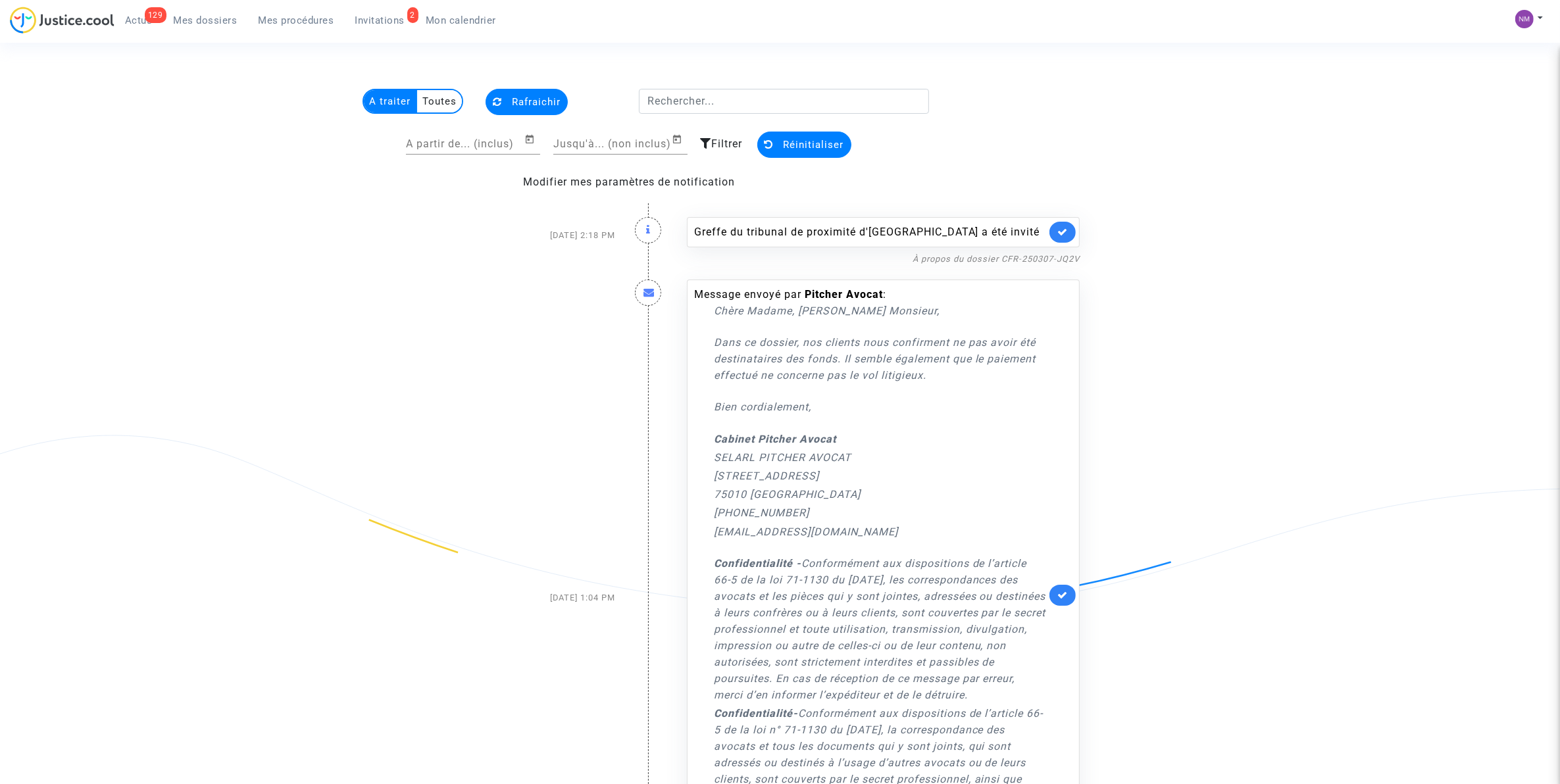
click at [199, 18] on span "Mes dossiers" at bounding box center [205, 20] width 64 height 12
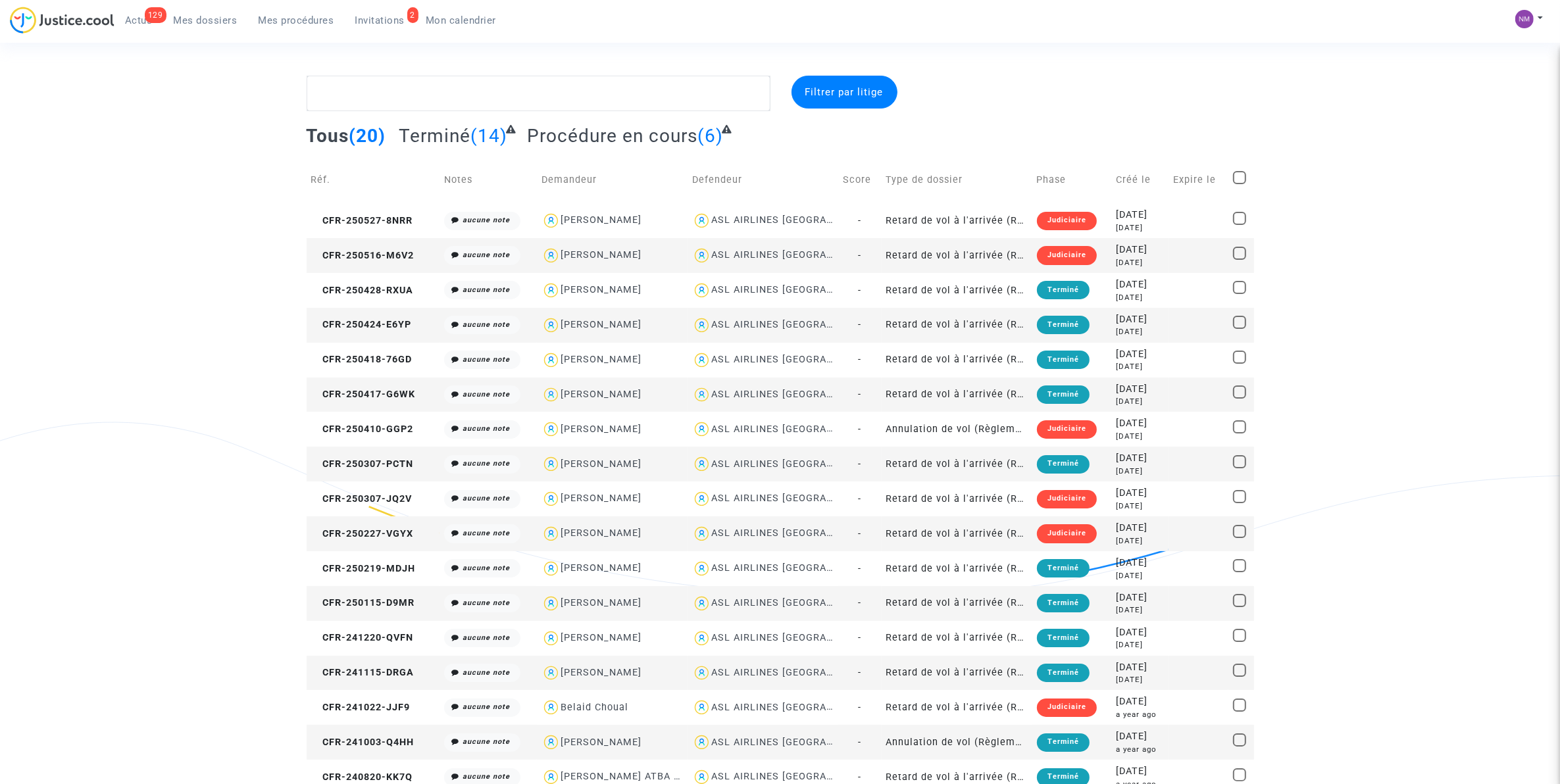
click at [293, 19] on span "Mes procédures" at bounding box center [296, 20] width 75 height 12
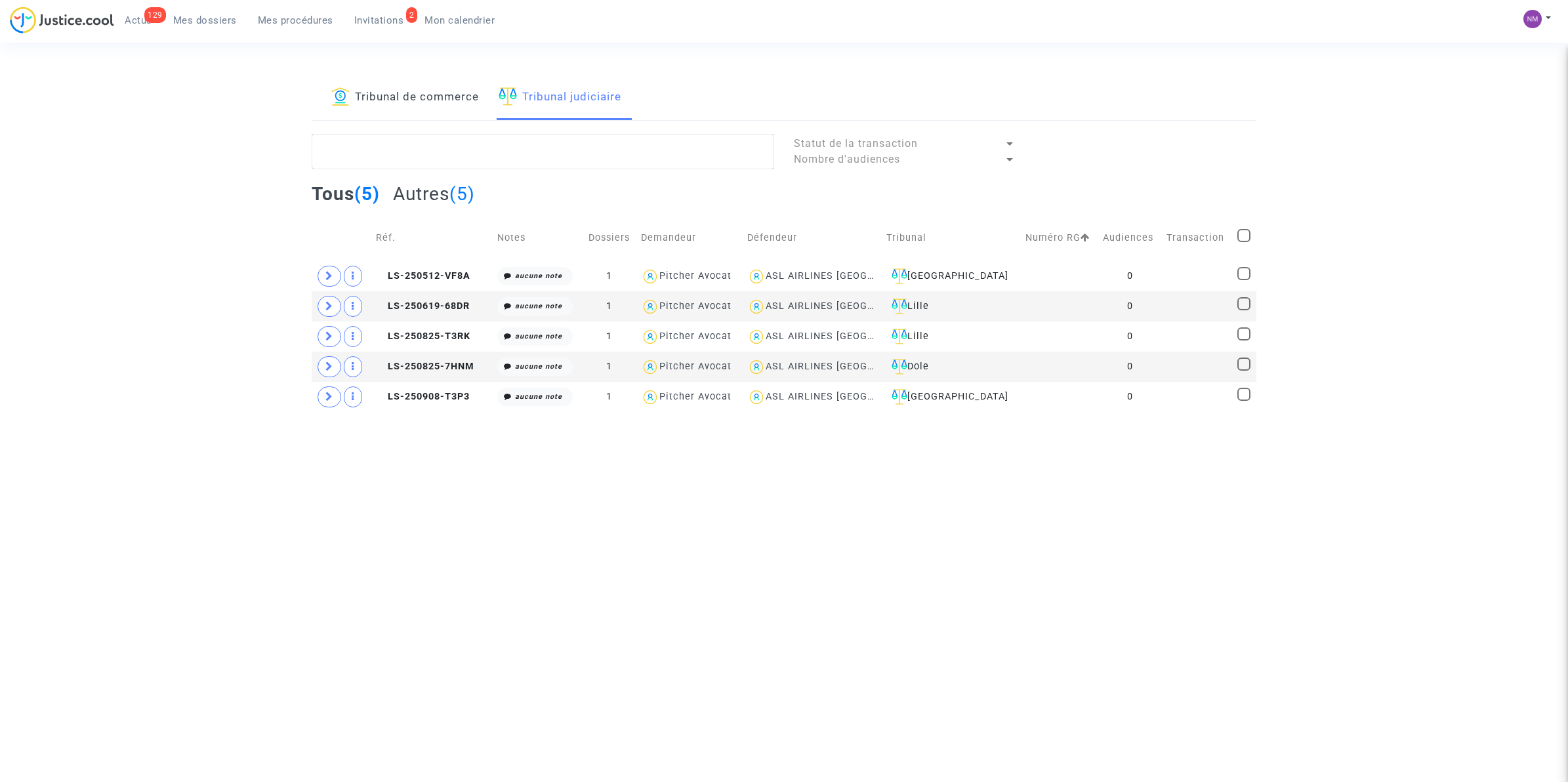
click at [367, 10] on link "2 Invitations" at bounding box center [379, 20] width 71 height 20
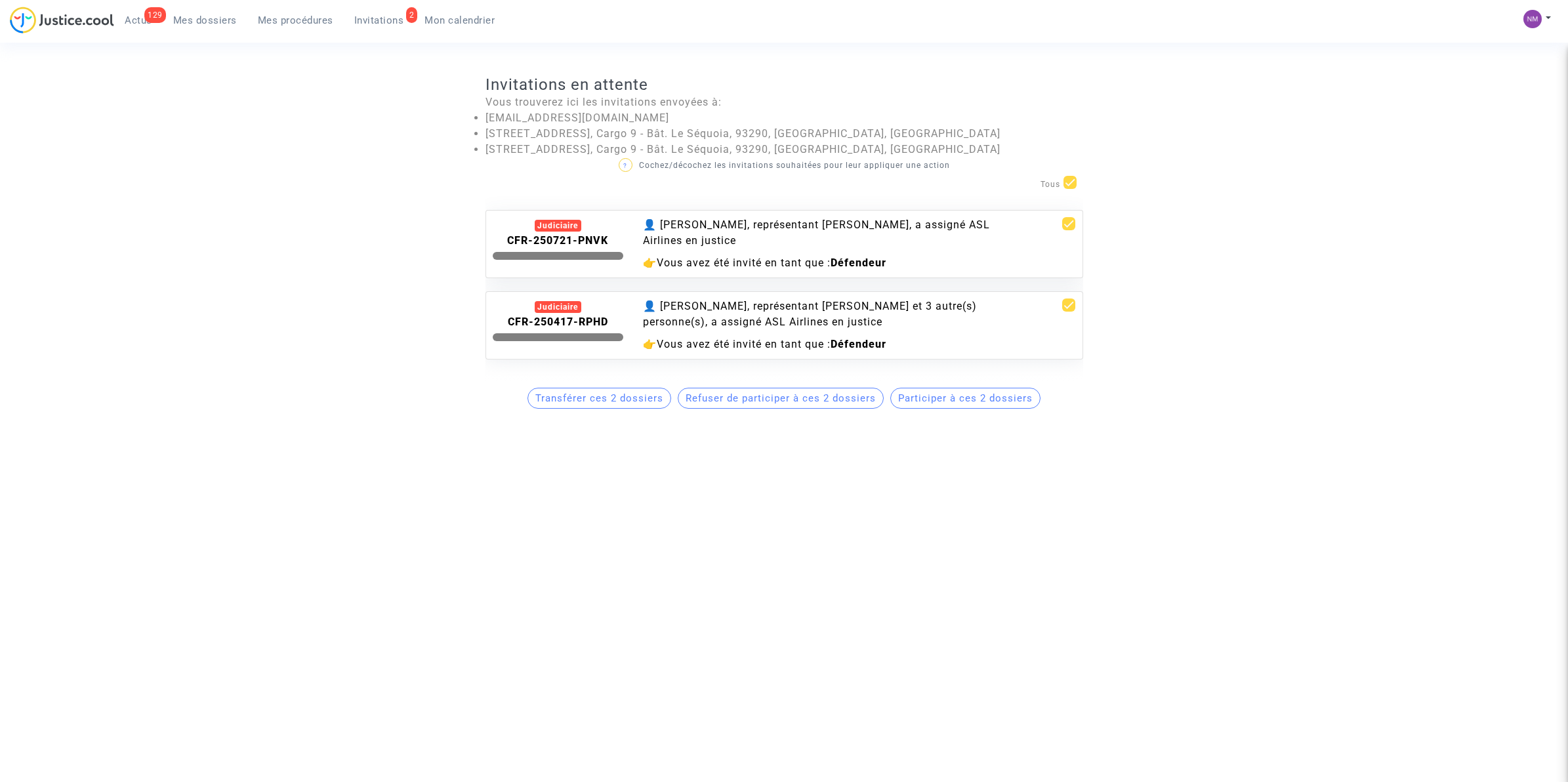
click at [375, 20] on span "Invitations" at bounding box center [379, 20] width 50 height 12
click at [285, 23] on span "Mes procédures" at bounding box center [295, 20] width 75 height 12
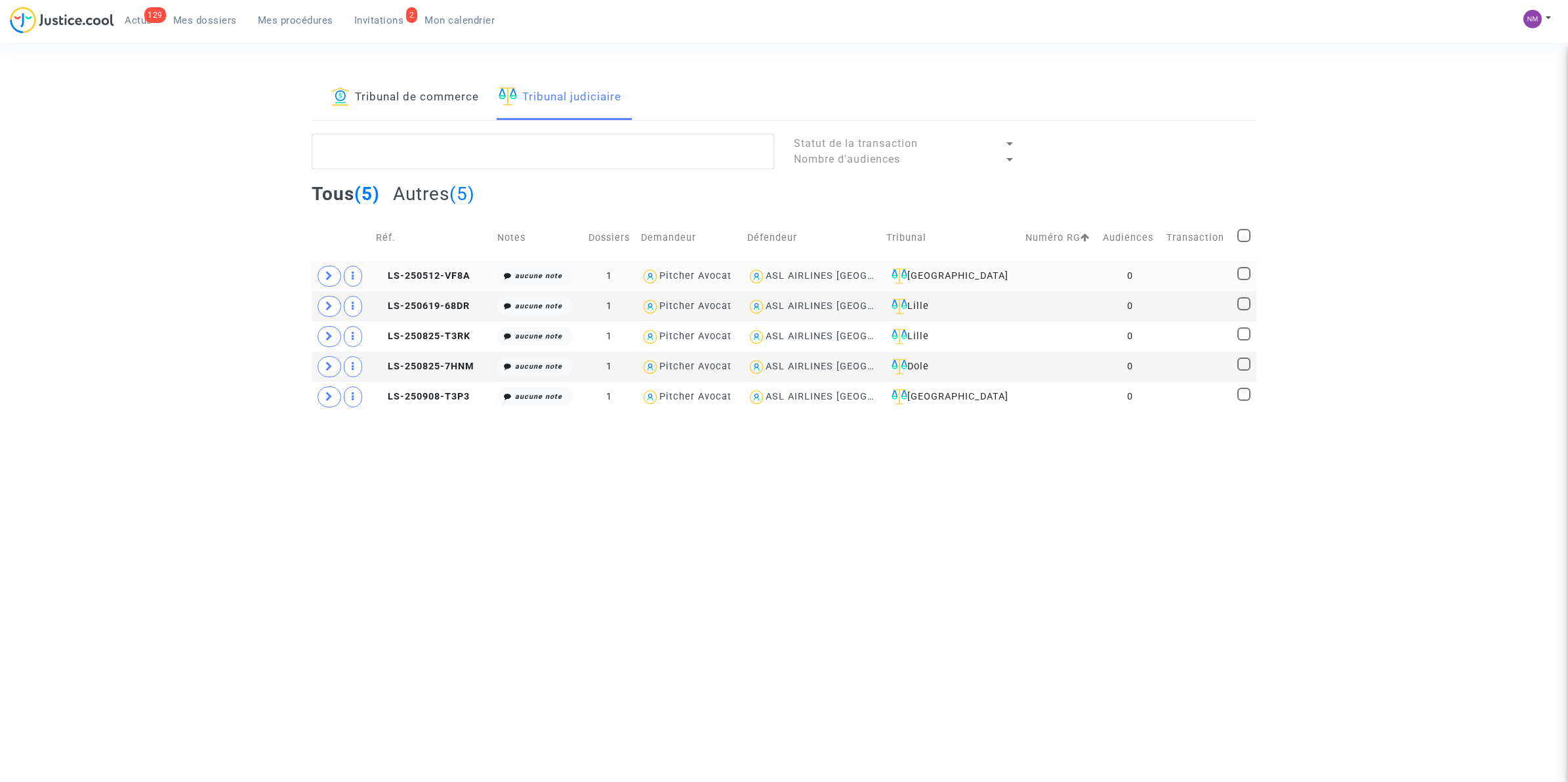
click at [720, 280] on div "Pitcher Avocat" at bounding box center [695, 276] width 72 height 11
click at [332, 272] on icon at bounding box center [329, 276] width 8 height 10
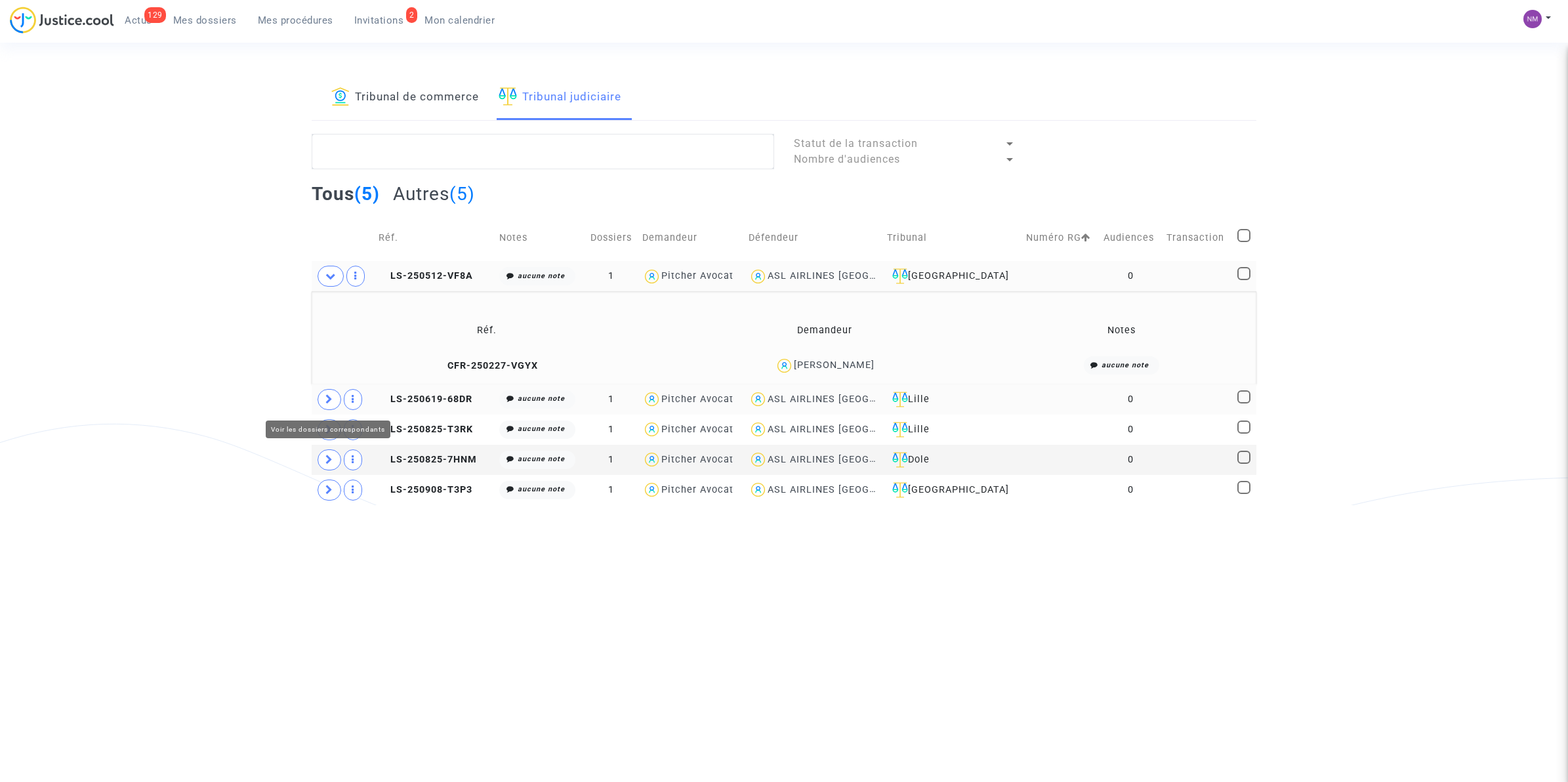
click at [328, 397] on icon at bounding box center [329, 399] width 8 height 10
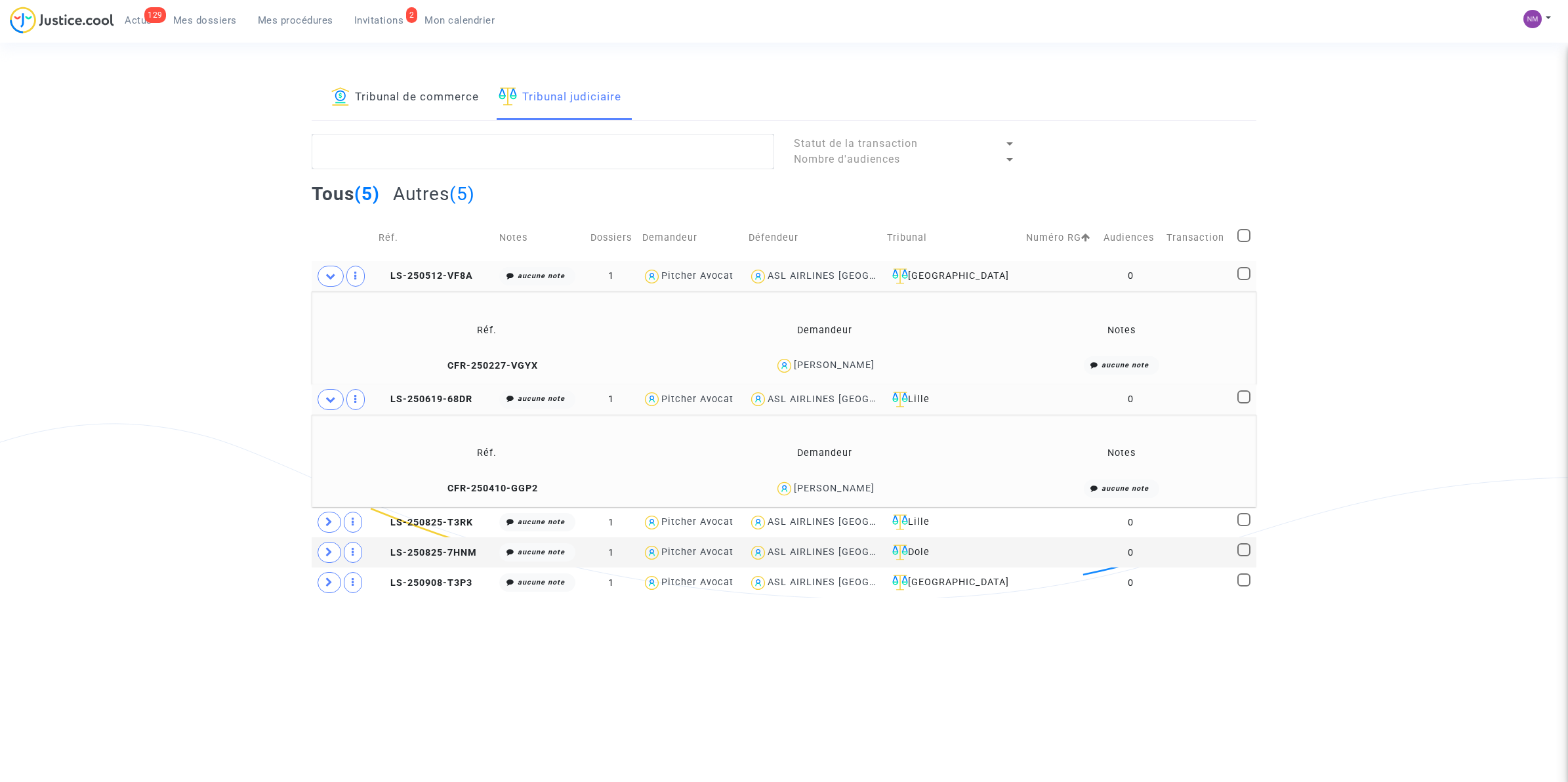
click at [401, 94] on link "Tribunal de commerce" at bounding box center [405, 97] width 147 height 45
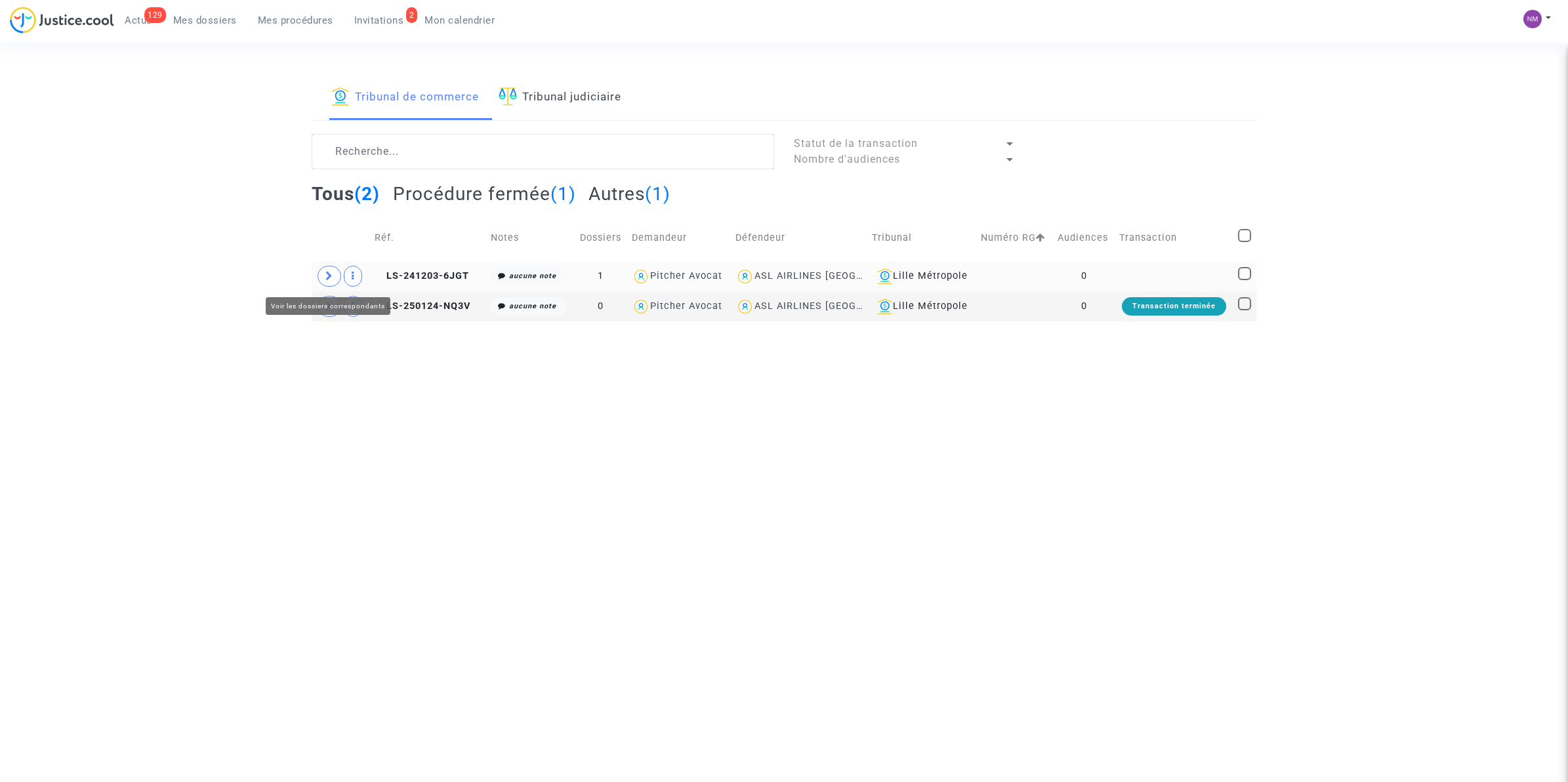
click at [323, 277] on span at bounding box center [329, 276] width 23 height 21
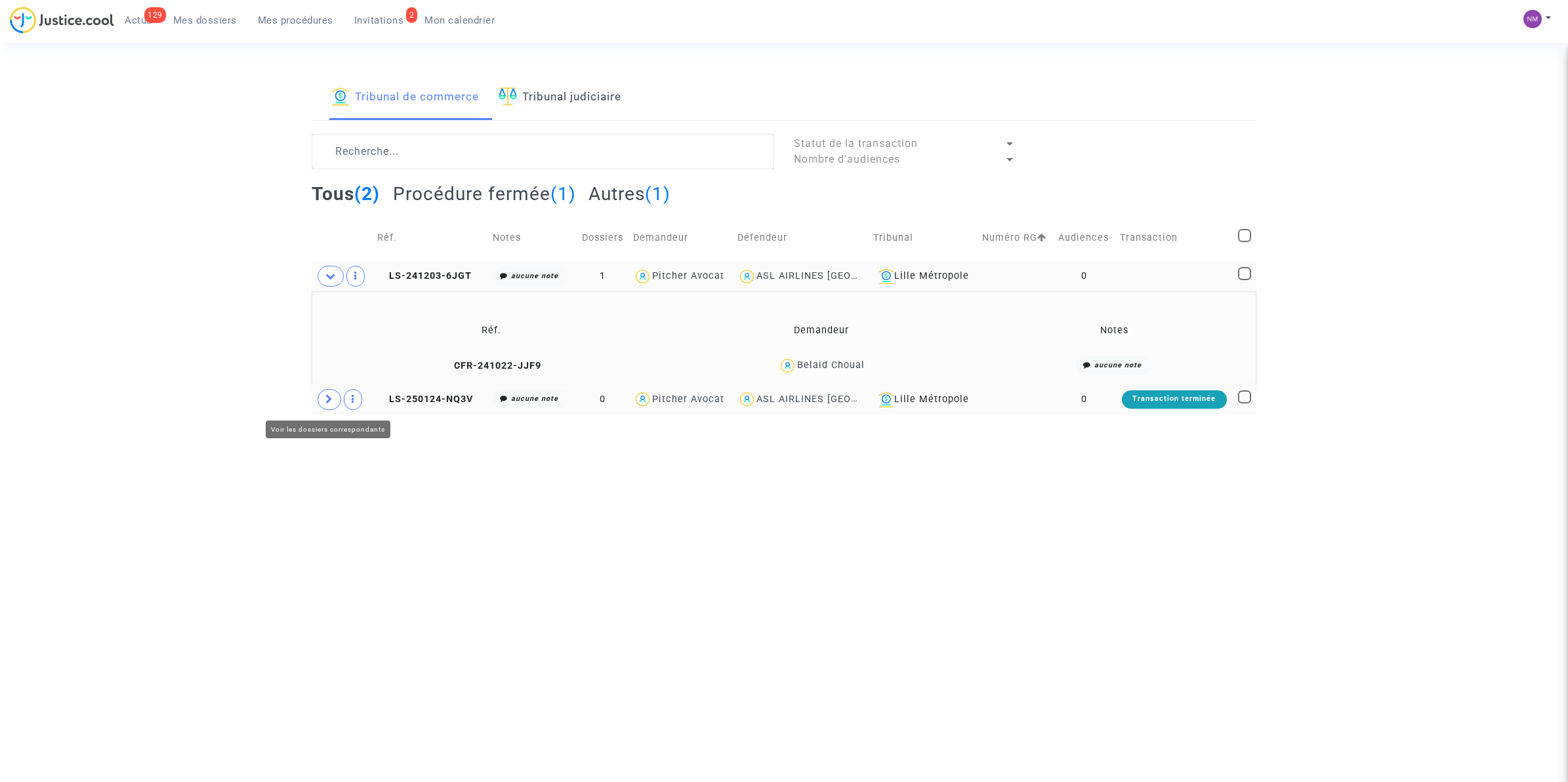
click at [332, 404] on icon at bounding box center [329, 399] width 8 height 10
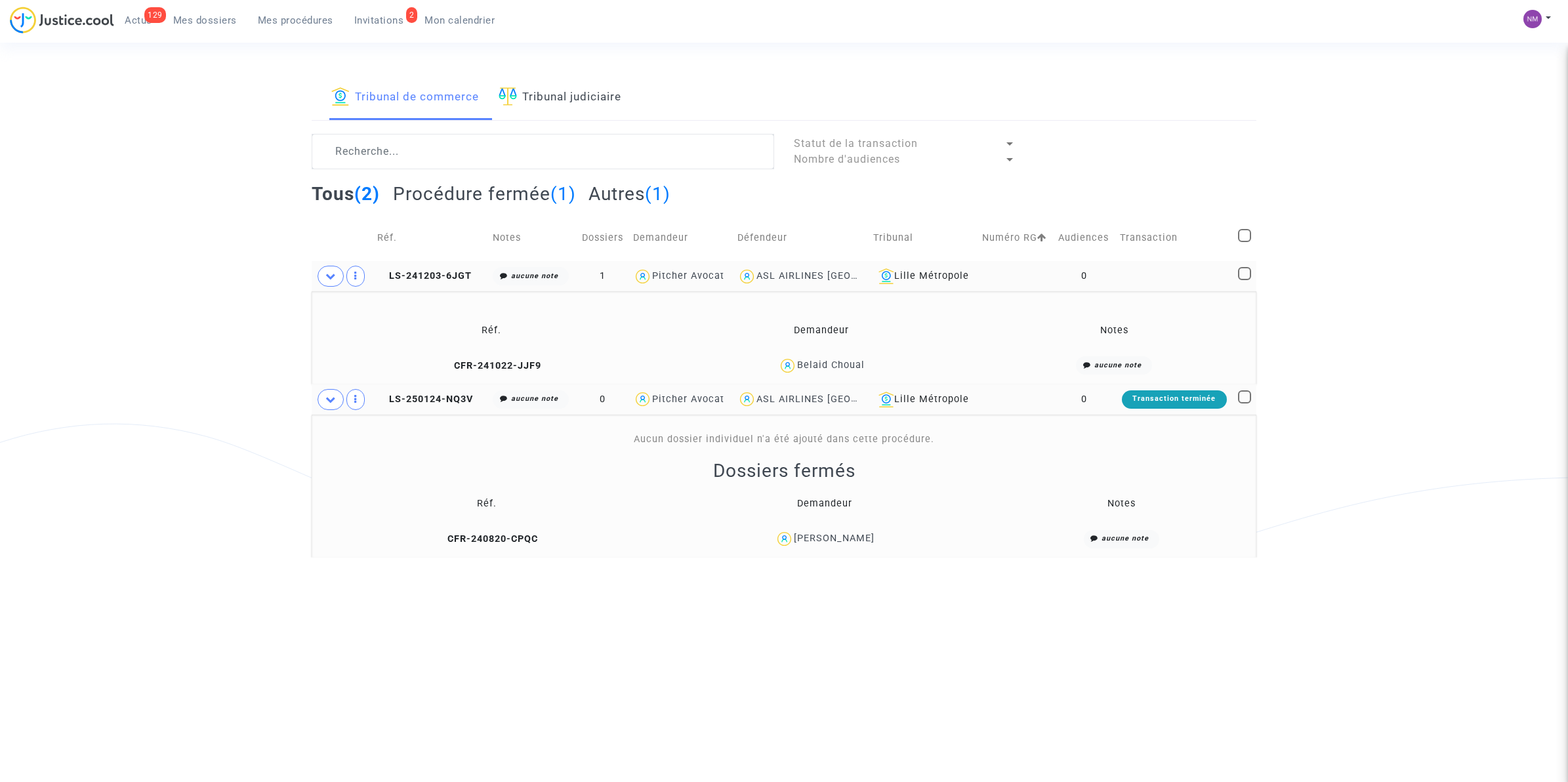
click at [373, 18] on span "Invitations" at bounding box center [379, 20] width 50 height 12
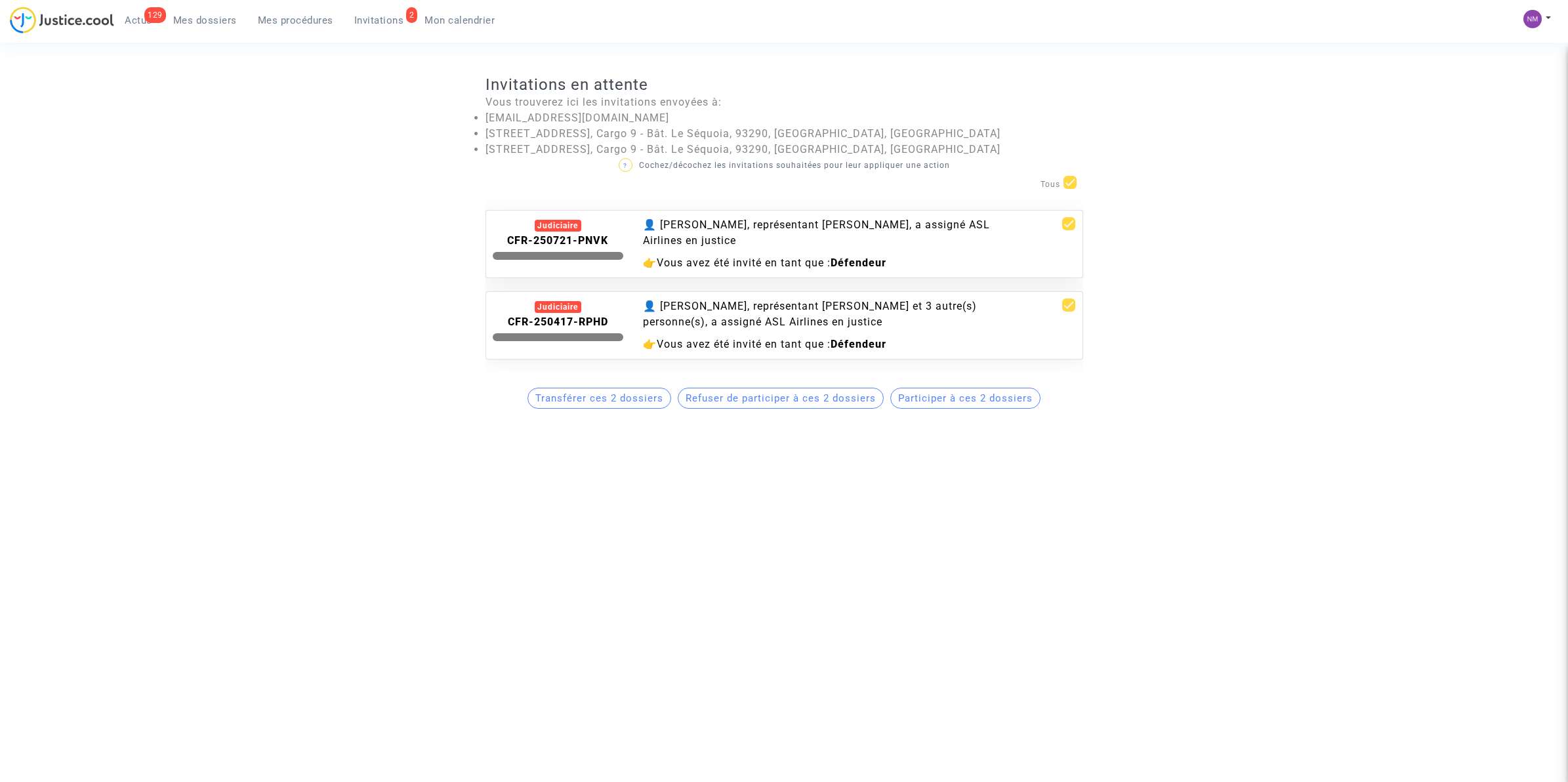
drag, startPoint x: 611, startPoint y: 235, endPoint x: 507, endPoint y: 244, distance: 104.4
click at [507, 244] on div "CFR-250721-PNVK" at bounding box center [558, 240] width 131 height 16
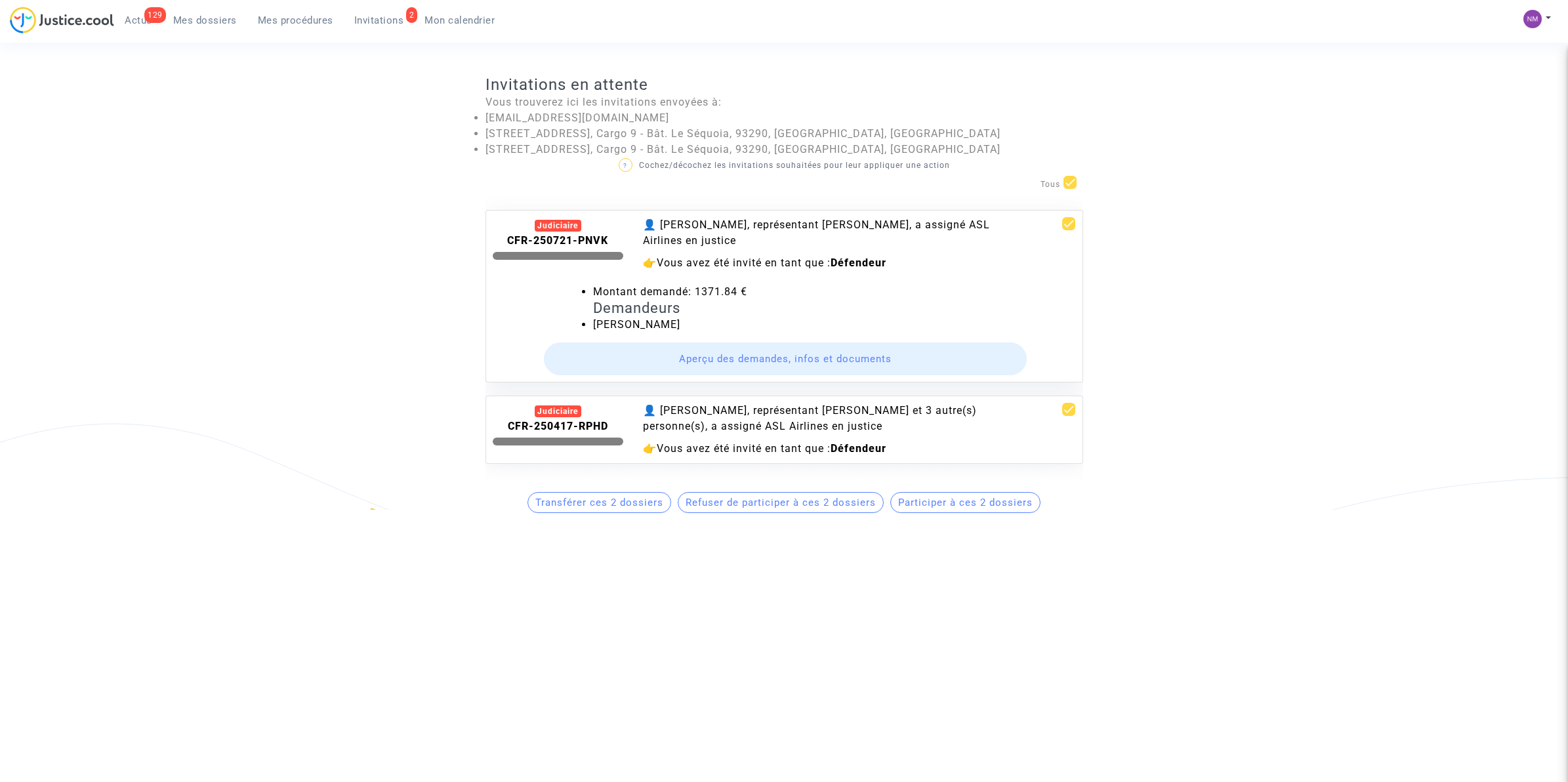
copy b "CFR-250721-PNVK"
drag, startPoint x: 613, startPoint y: 425, endPoint x: 509, endPoint y: 430, distance: 104.1
click at [509, 430] on div "CFR-250417-RPHD" at bounding box center [558, 426] width 131 height 16
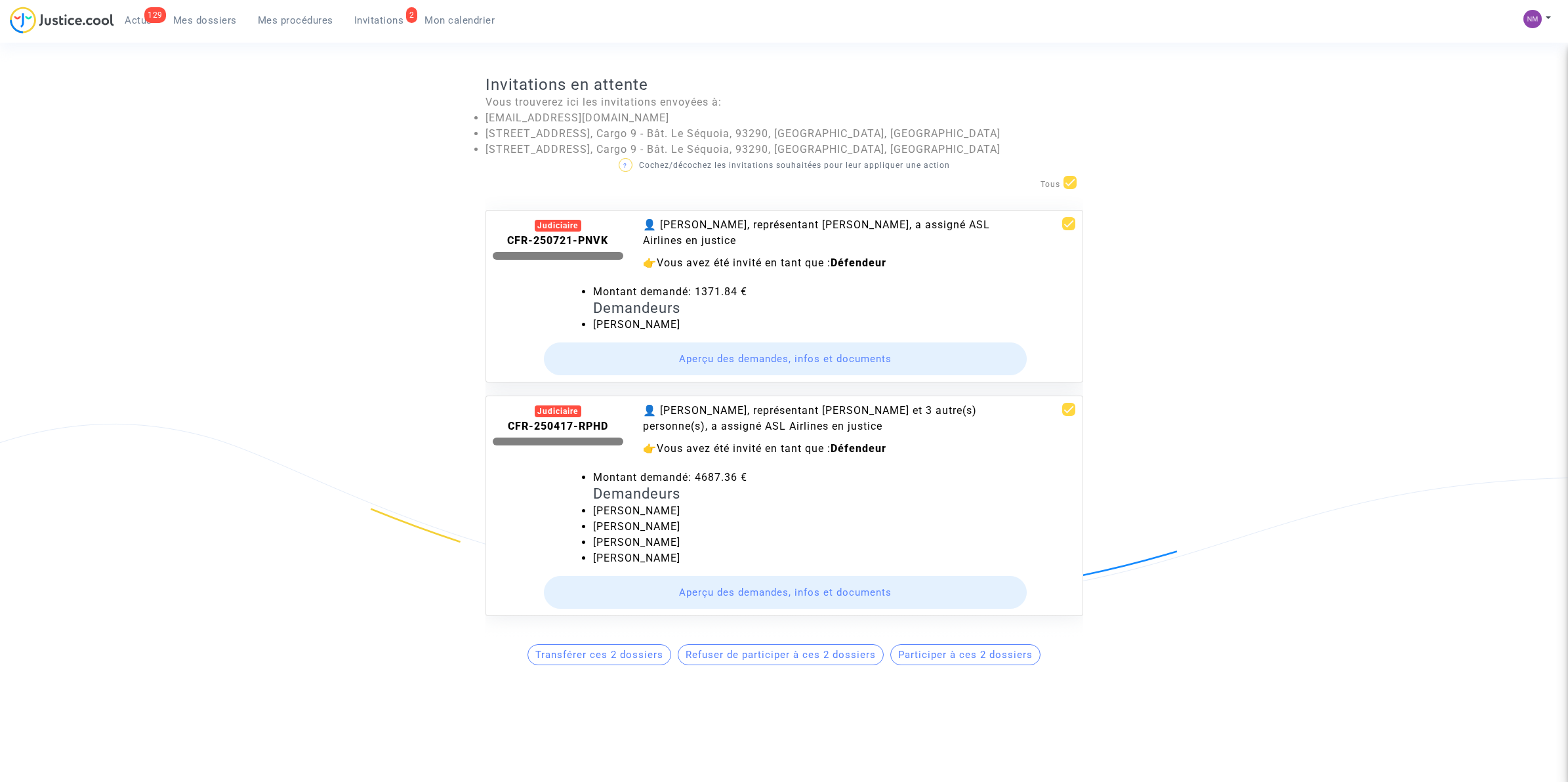
copy b "CFR-250417-RPHD"
